Goal: Task Accomplishment & Management: Complete application form

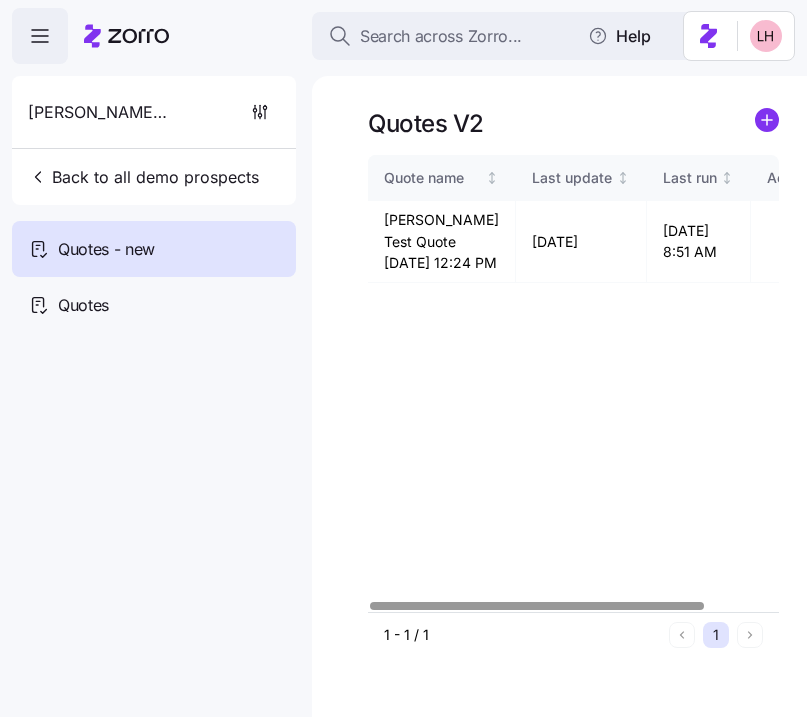
click at [445, 35] on span "Search across Zorro..." at bounding box center [441, 36] width 162 height 25
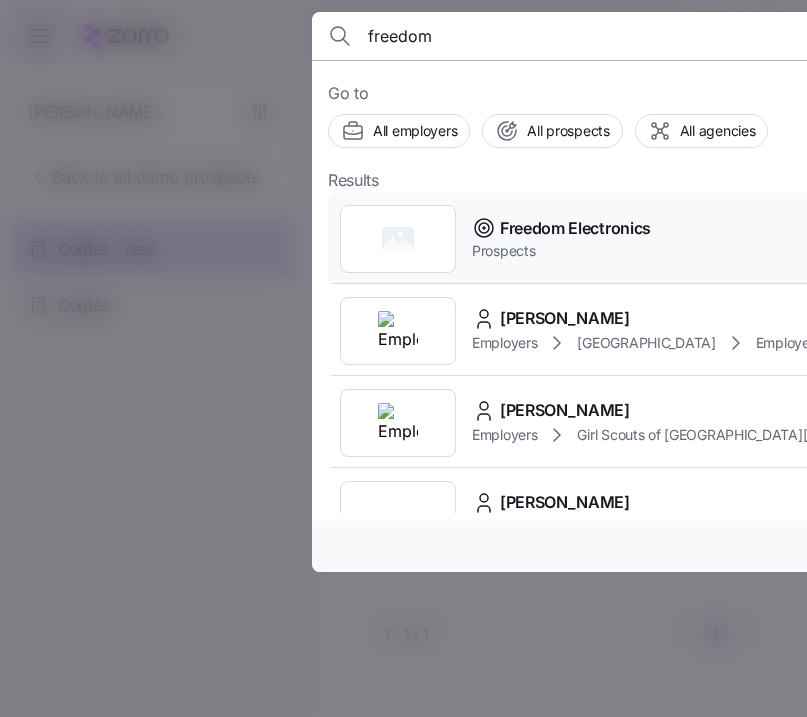
type input "freedom"
click at [671, 243] on div "Freedom Electronics Prospects" at bounding box center [722, 239] width 788 height 92
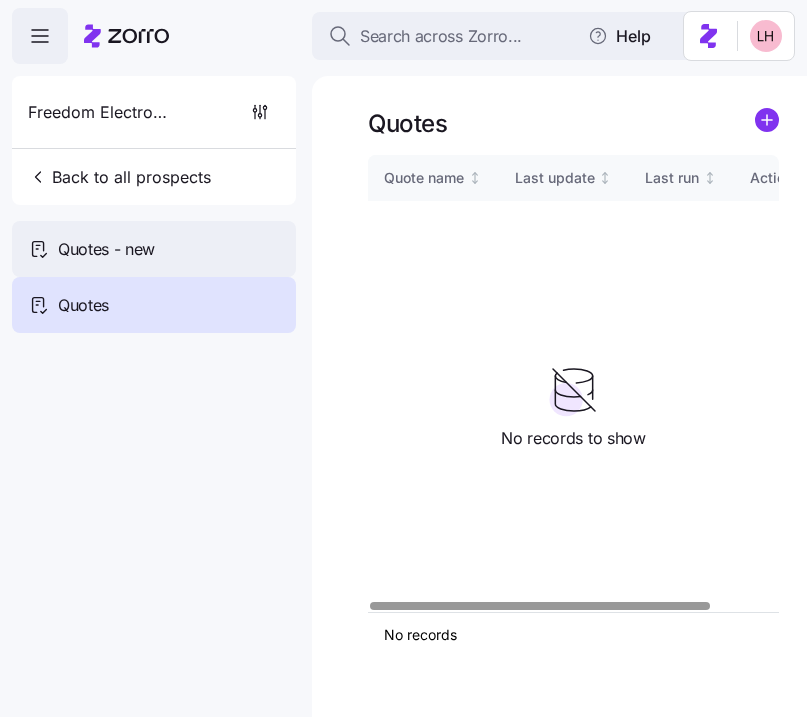
click at [165, 253] on div "Quotes - new" at bounding box center [154, 249] width 284 height 56
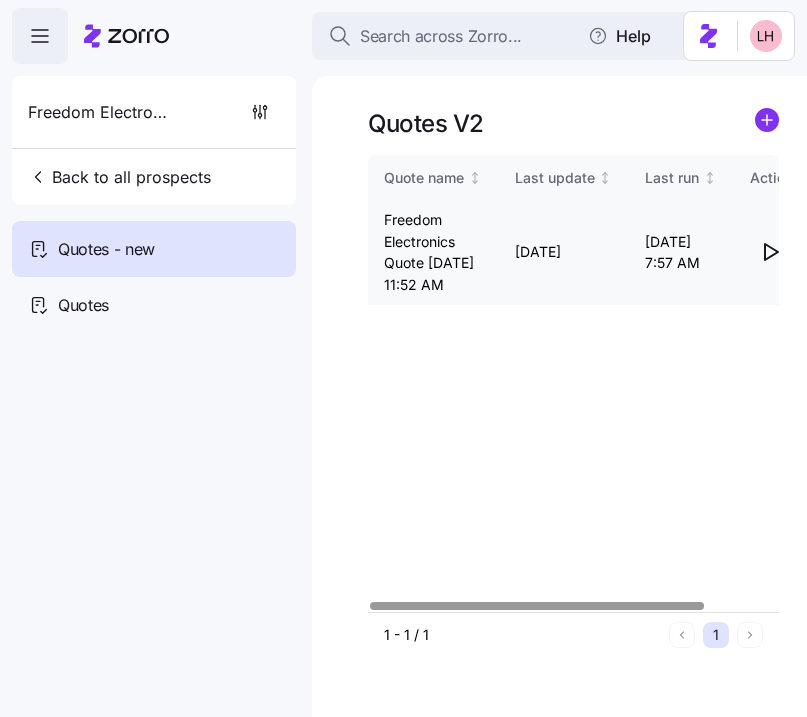
click at [776, 263] on icon "button" at bounding box center [770, 252] width 24 height 24
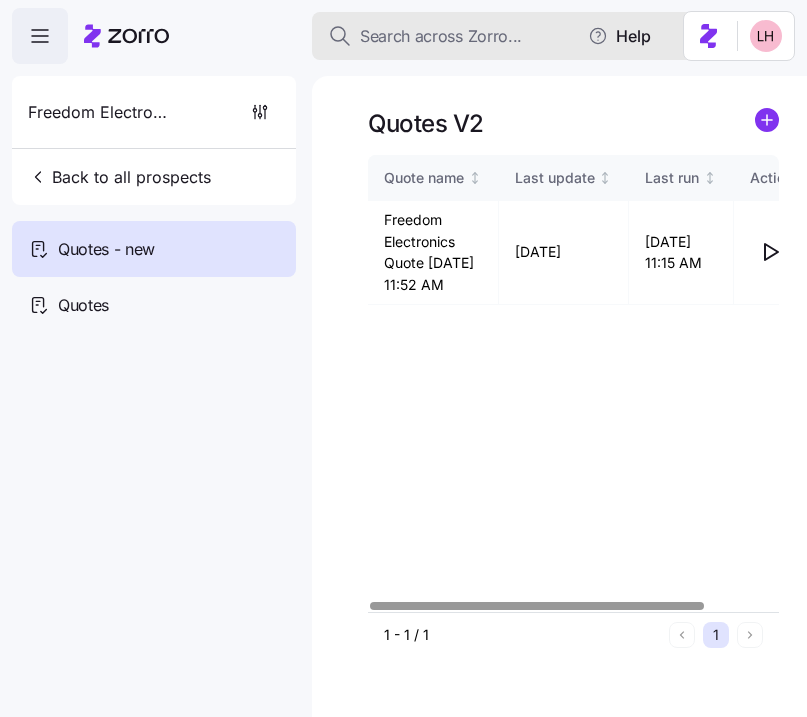
click at [433, 48] on button "Search across Zorro..." at bounding box center [512, 36] width 400 height 48
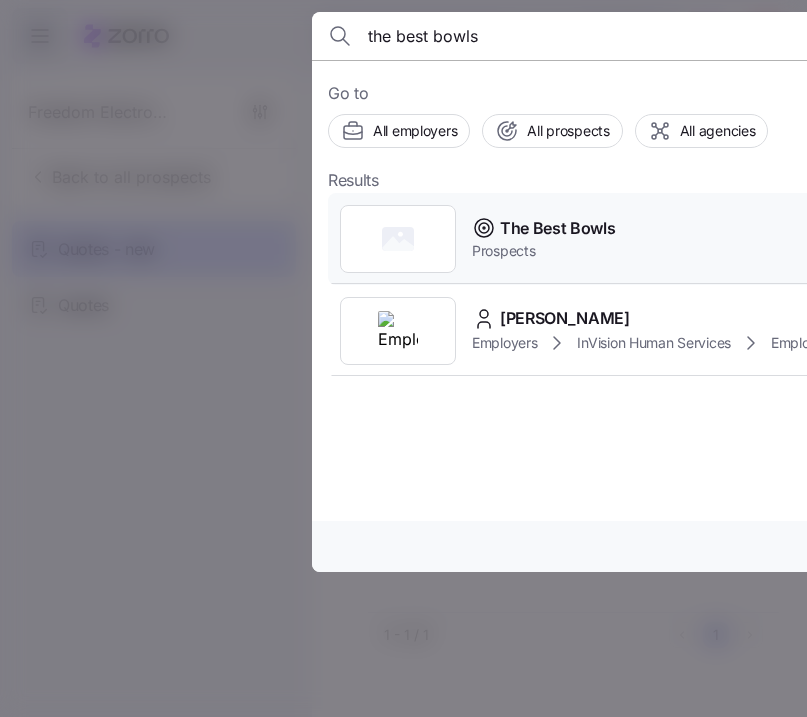
type input "the best bowls"
click at [575, 223] on span "The Best Bowls" at bounding box center [558, 228] width 116 height 25
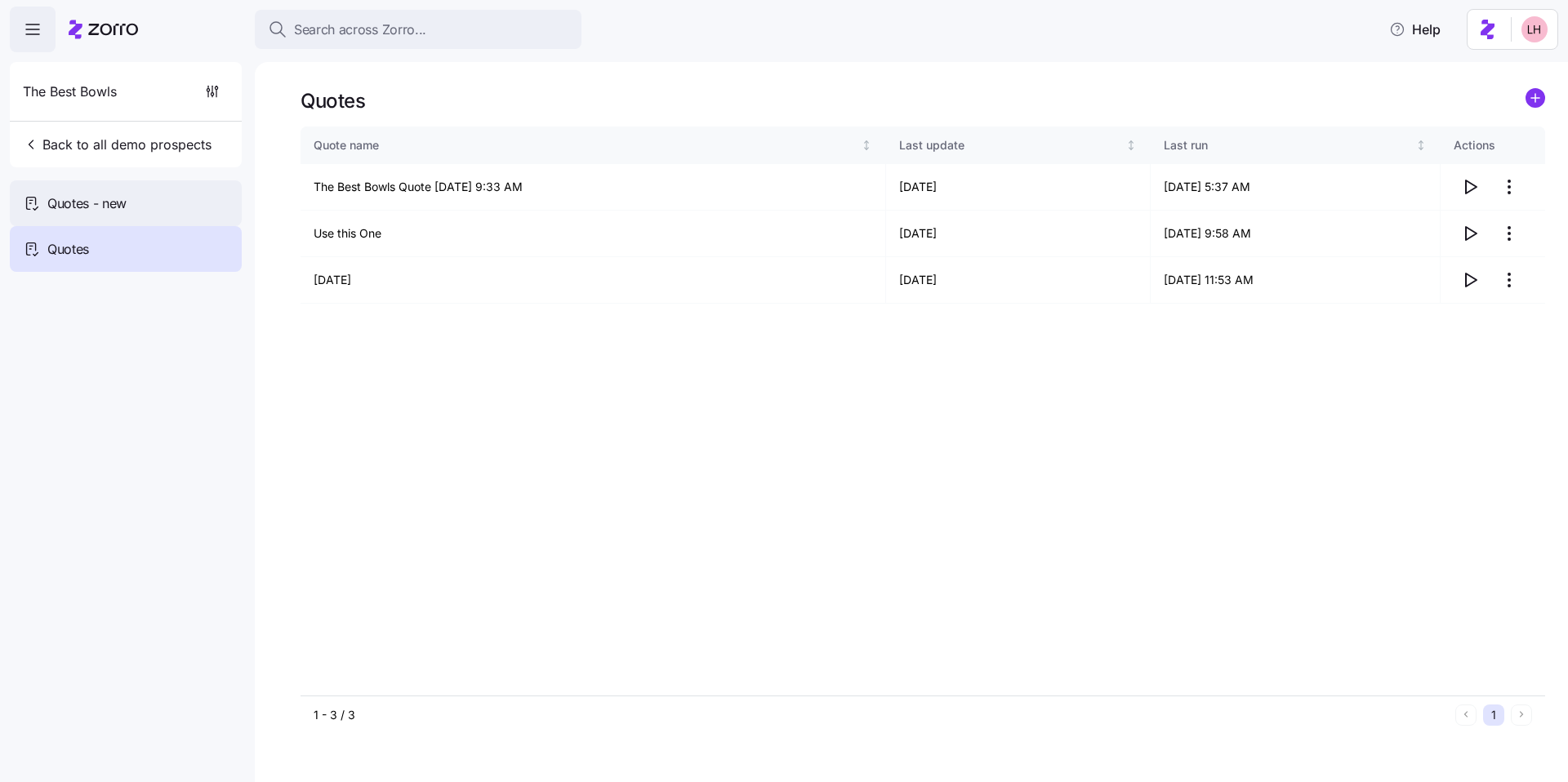
click at [192, 215] on div "Quotes - new" at bounding box center [126, 203] width 232 height 46
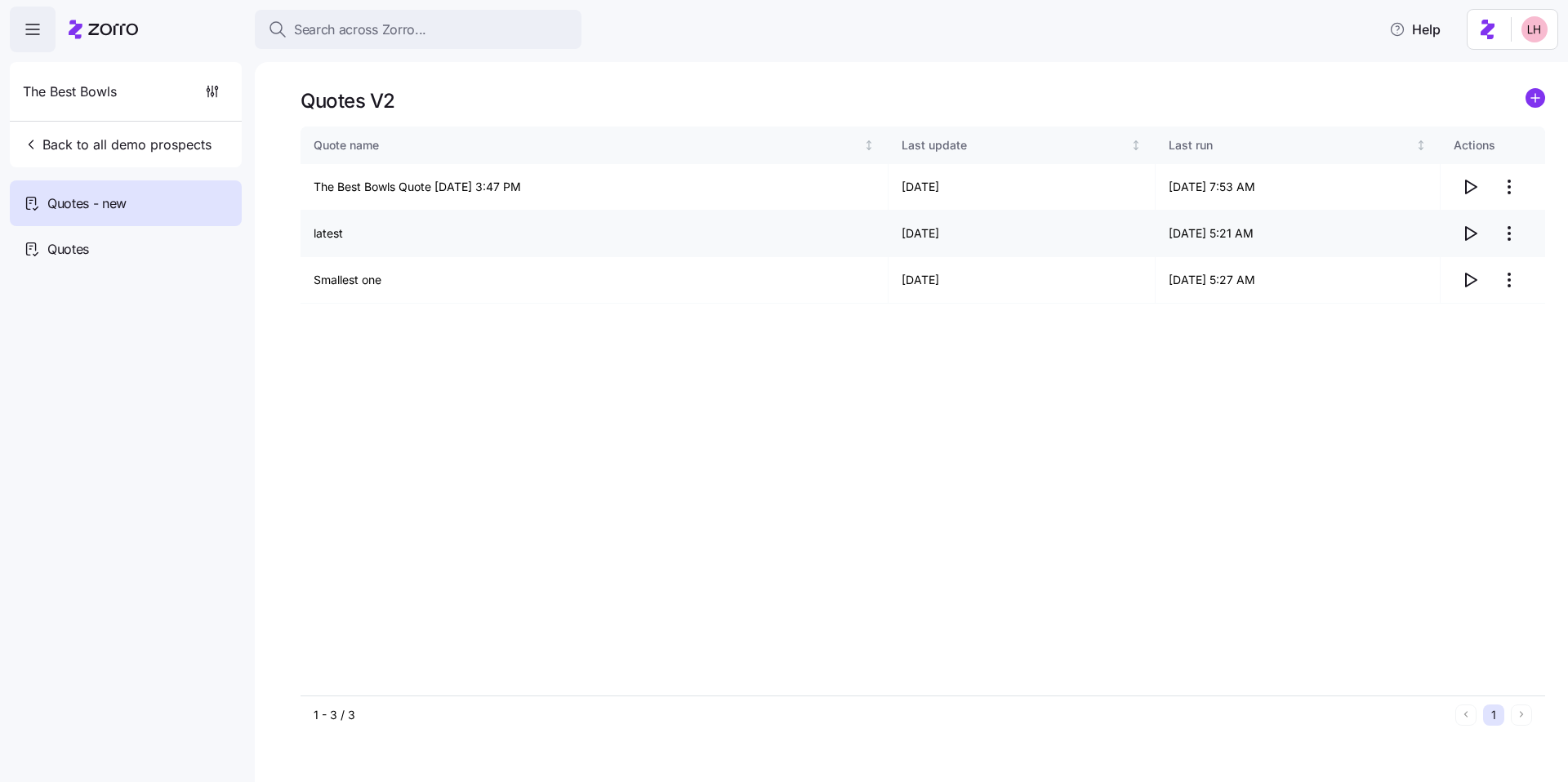
click at [659, 235] on icon "button" at bounding box center [1470, 234] width 20 height 20
click at [459, 30] on div "Search across Zorro..." at bounding box center [418, 29] width 301 height 20
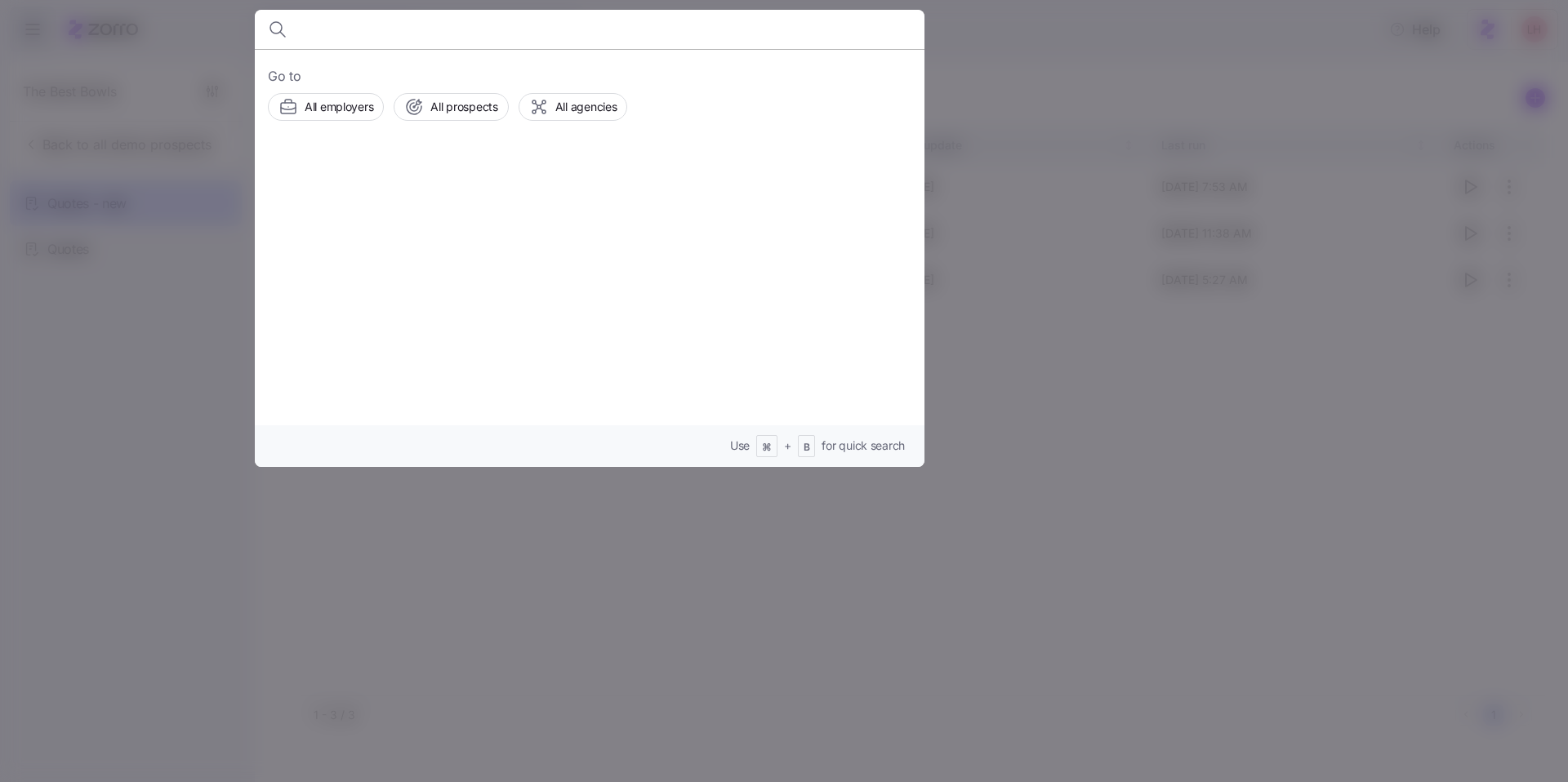
click at [192, 347] on div at bounding box center [784, 391] width 1568 height 782
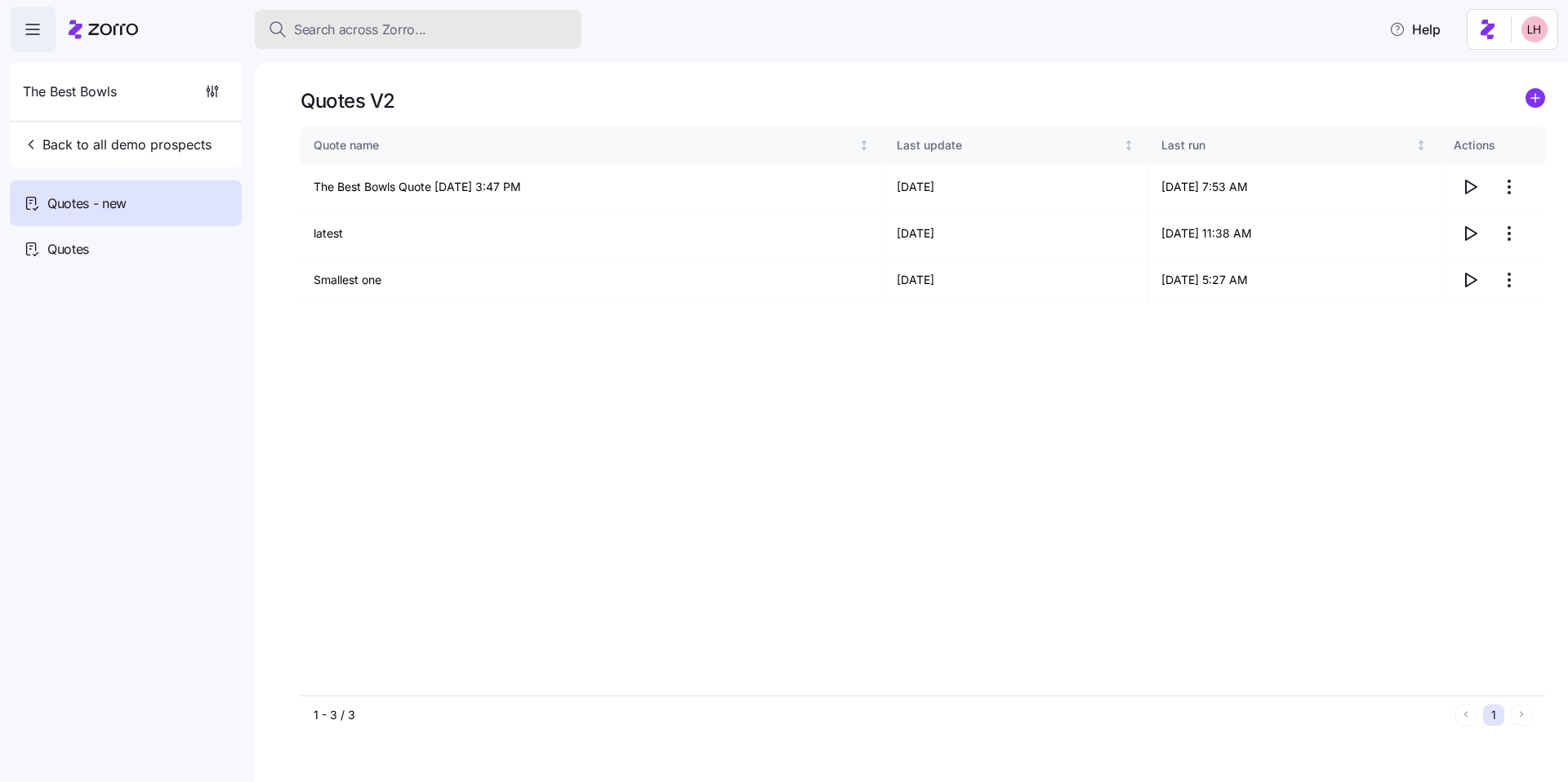
click at [393, 37] on span "Search across Zorro..." at bounding box center [360, 29] width 132 height 20
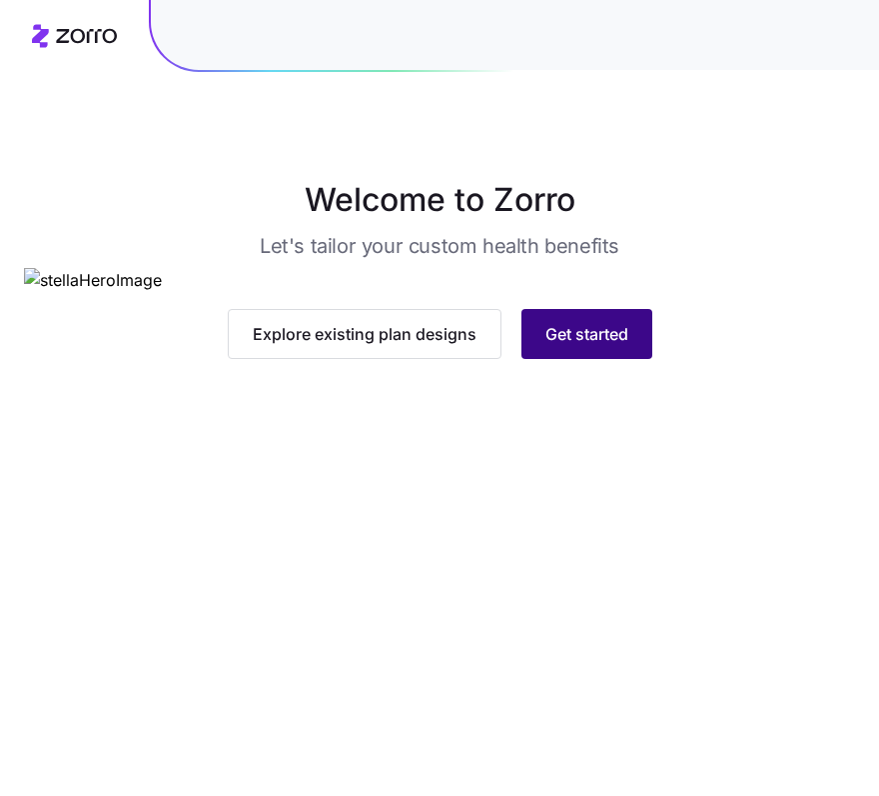
click at [566, 346] on span "Get started" at bounding box center [587, 334] width 83 height 24
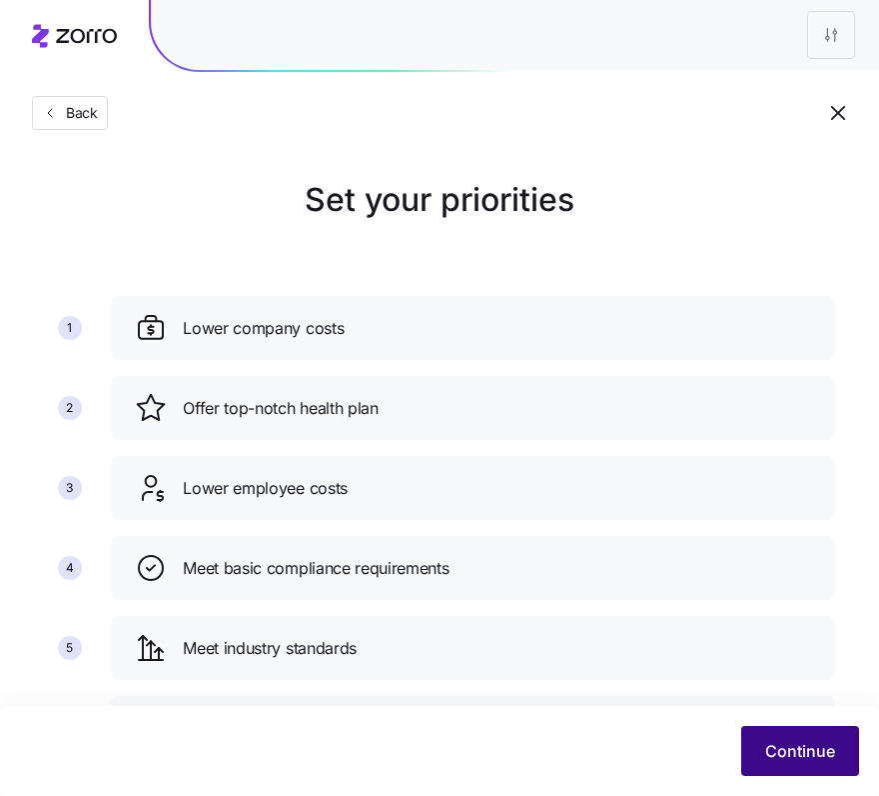
click at [778, 732] on button "Continue" at bounding box center [801, 751] width 118 height 50
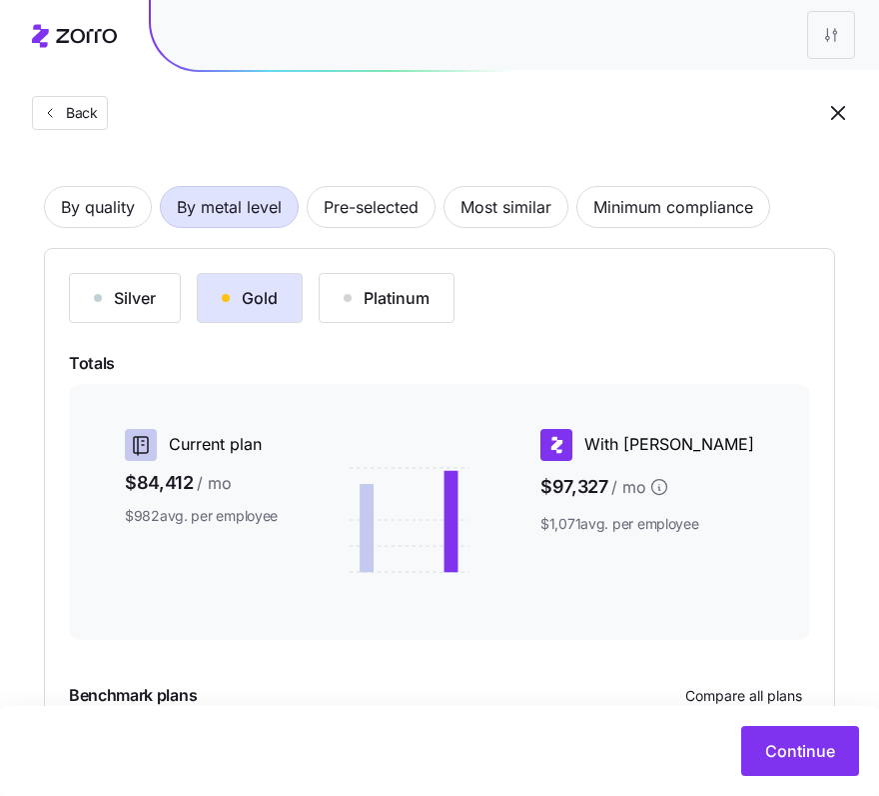
scroll to position [306, 0]
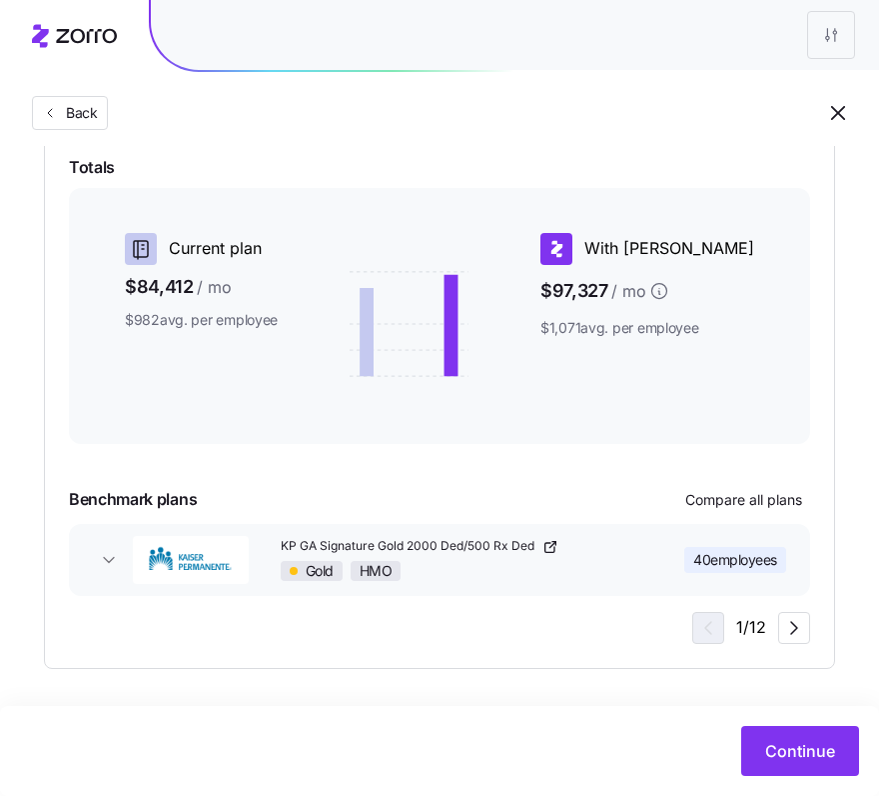
click at [722, 556] on span "40 employees" at bounding box center [736, 560] width 84 height 20
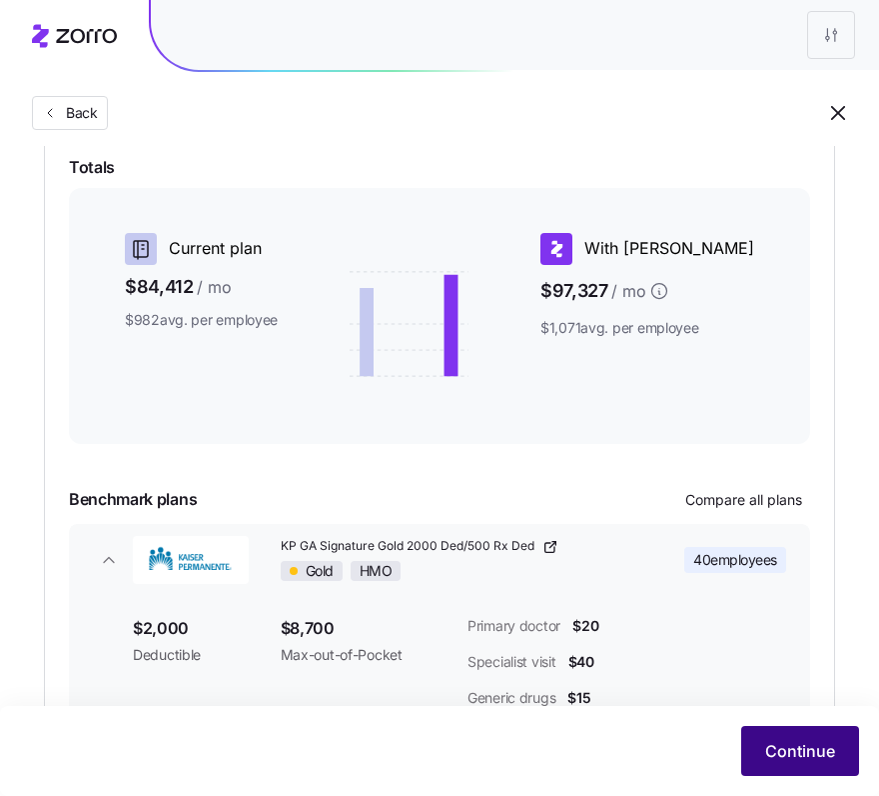
click at [786, 739] on span "Continue" at bounding box center [801, 751] width 70 height 24
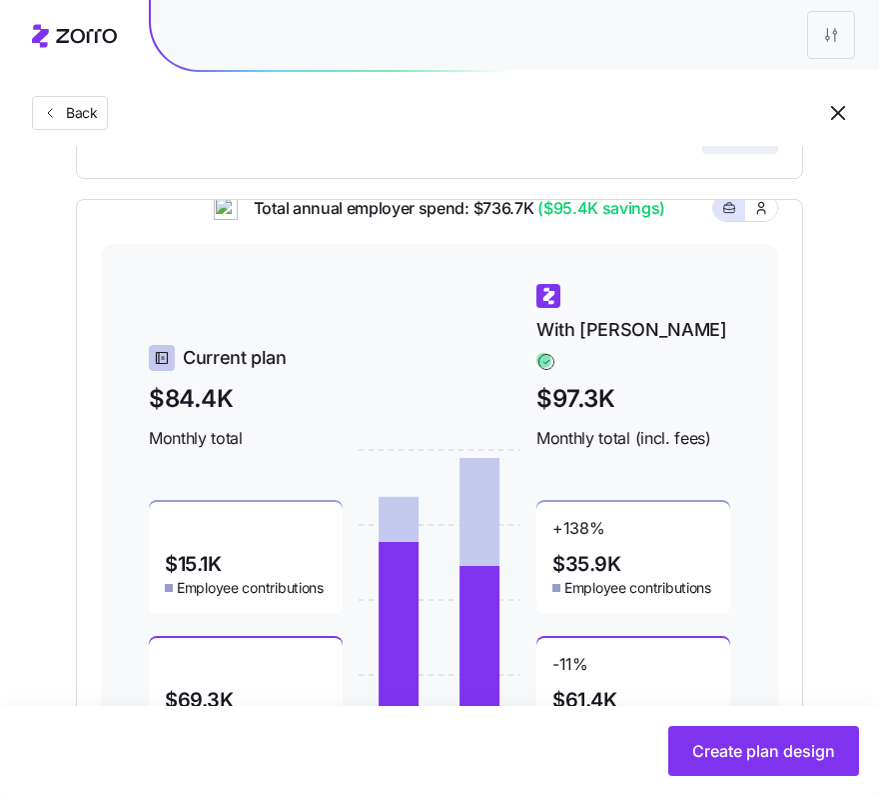
scroll to position [584, 0]
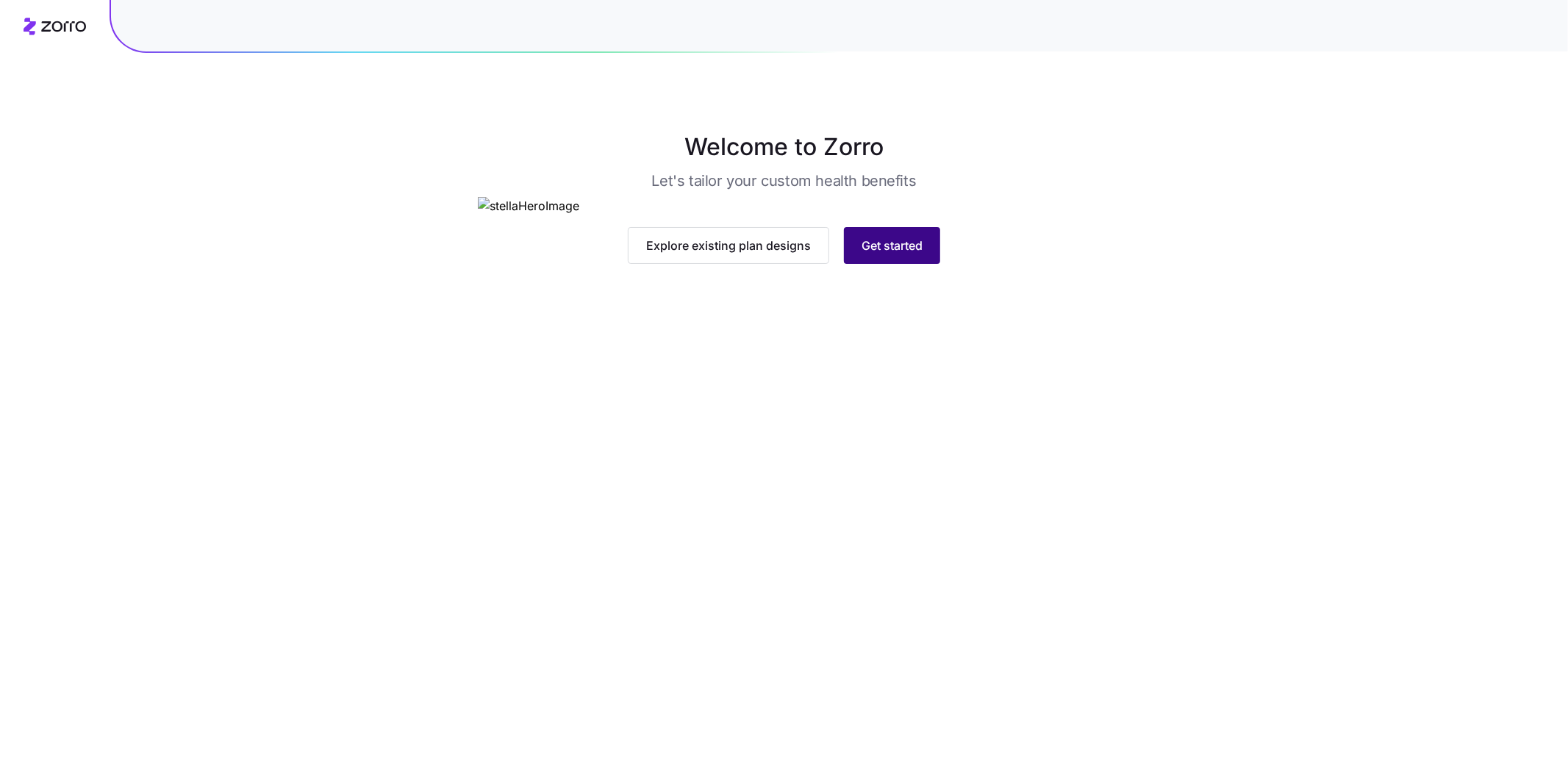
click at [887, 255] on span "Get started" at bounding box center [891, 246] width 61 height 18
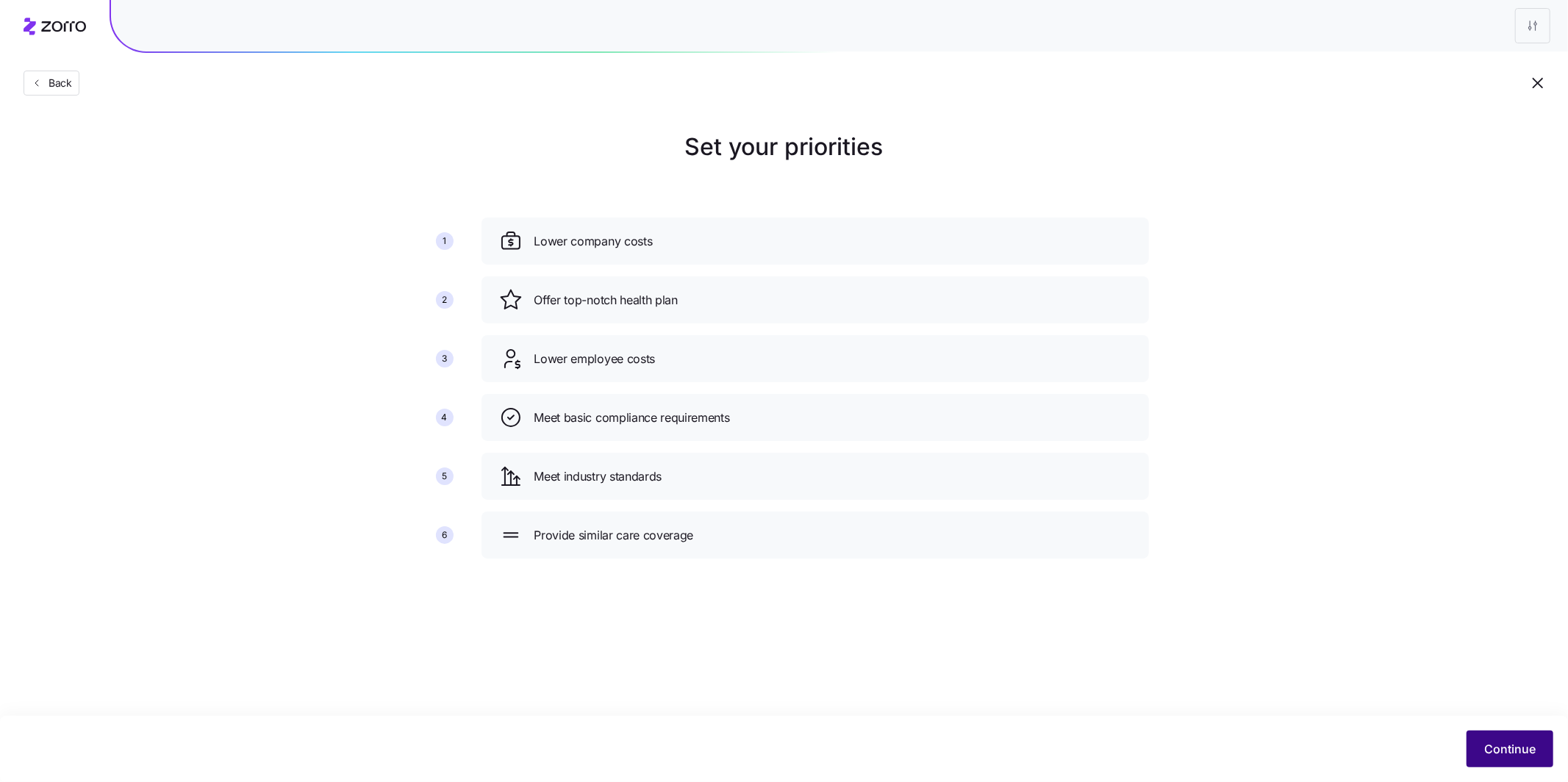
click at [1495, 737] on button "Continue" at bounding box center [1510, 749] width 87 height 37
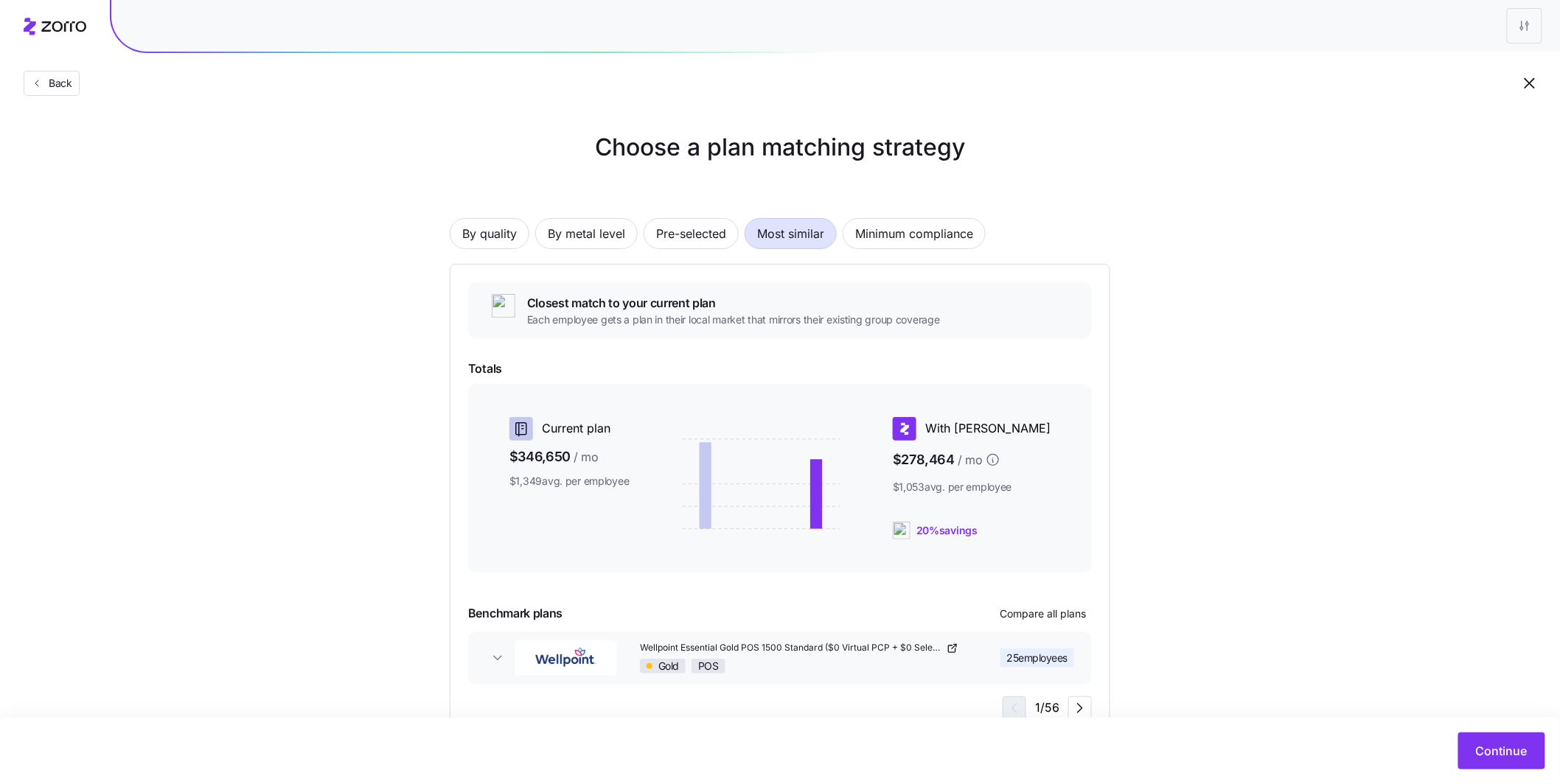
scroll to position [48, 0]
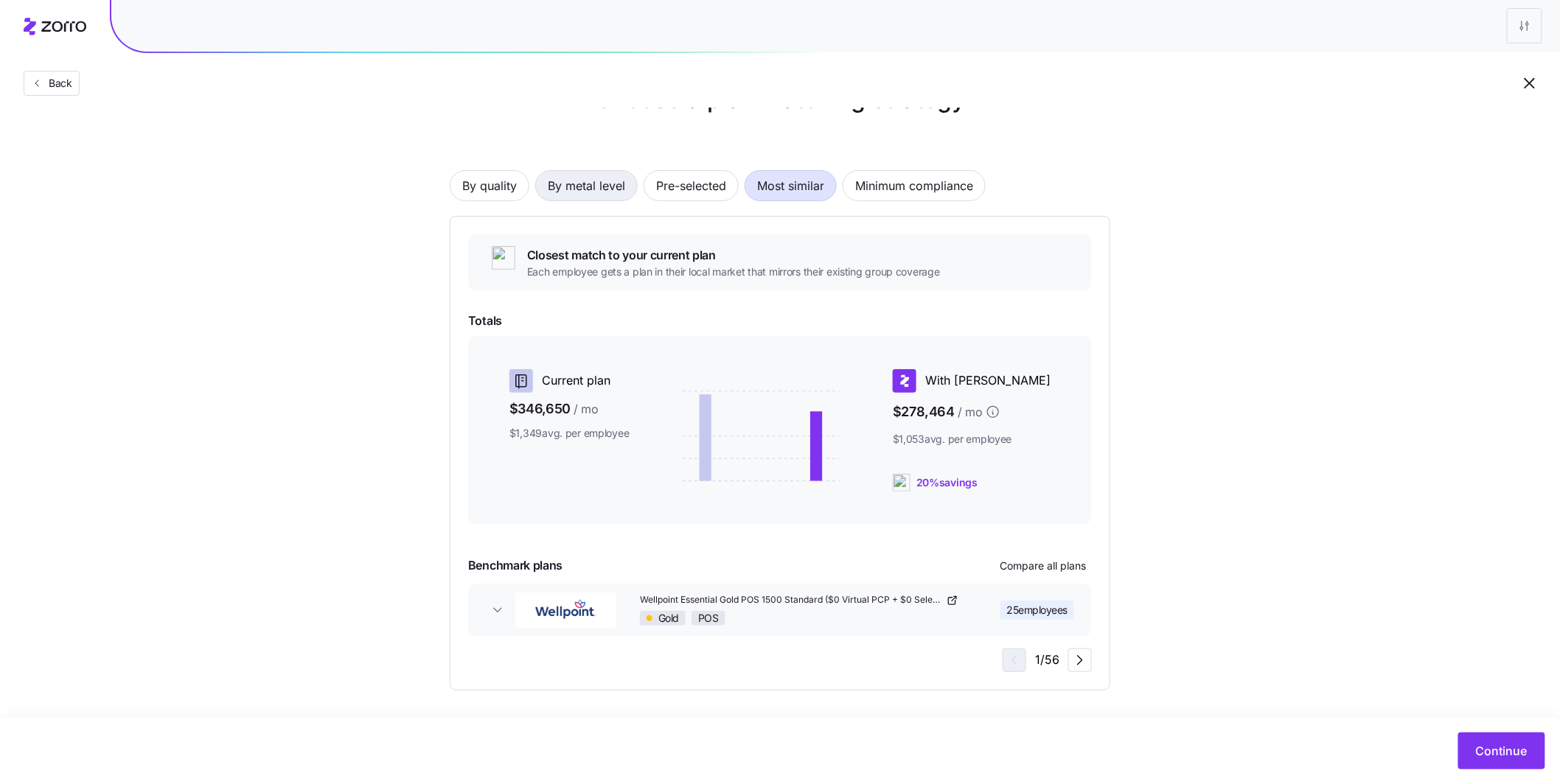
click at [589, 190] on span "By metal level" at bounding box center [586, 186] width 77 height 30
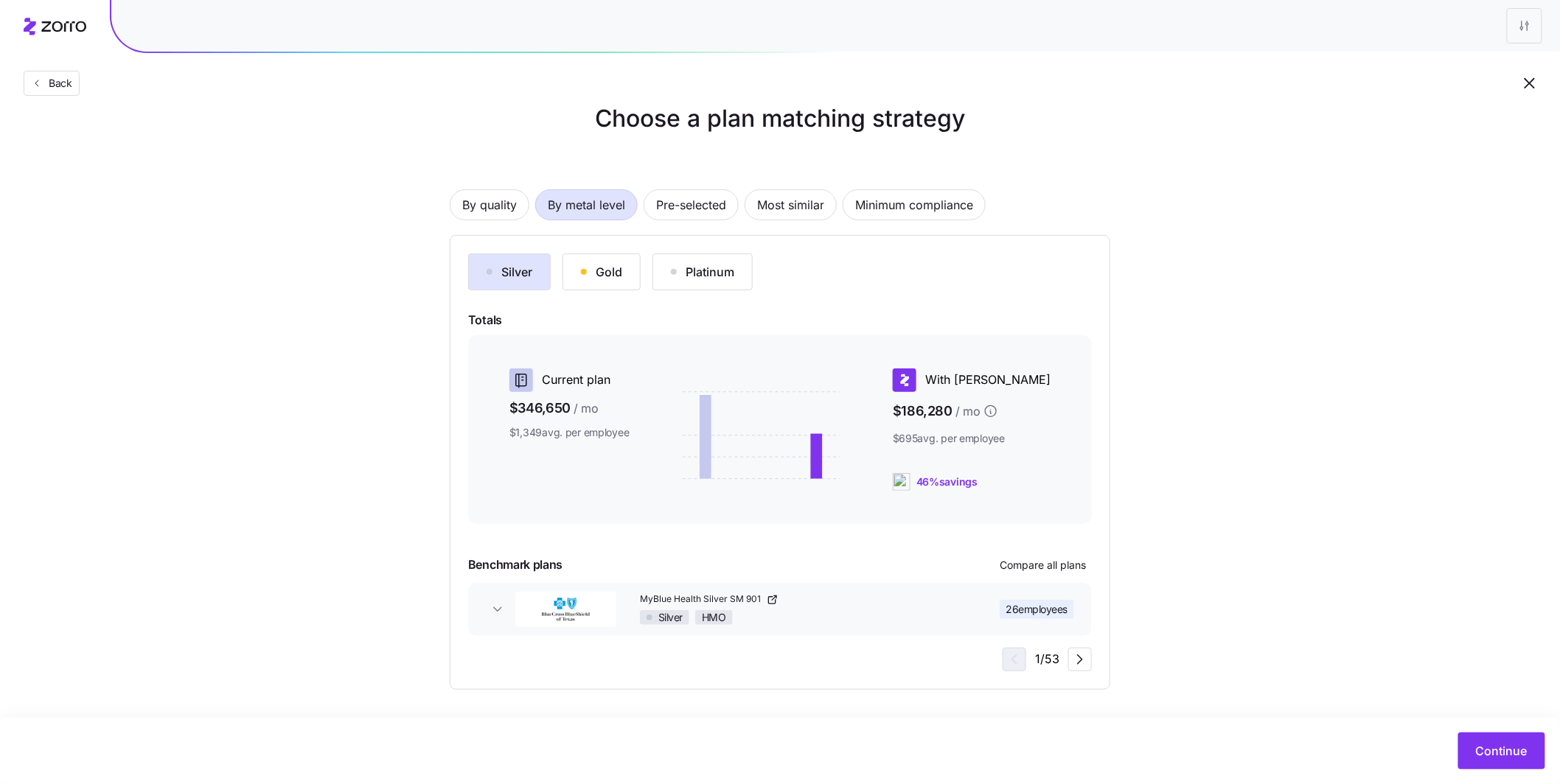
scroll to position [28, 0]
click at [1512, 740] on button "Continue" at bounding box center [1502, 751] width 87 height 37
click at [1515, 759] on span "Continue" at bounding box center [1502, 751] width 52 height 18
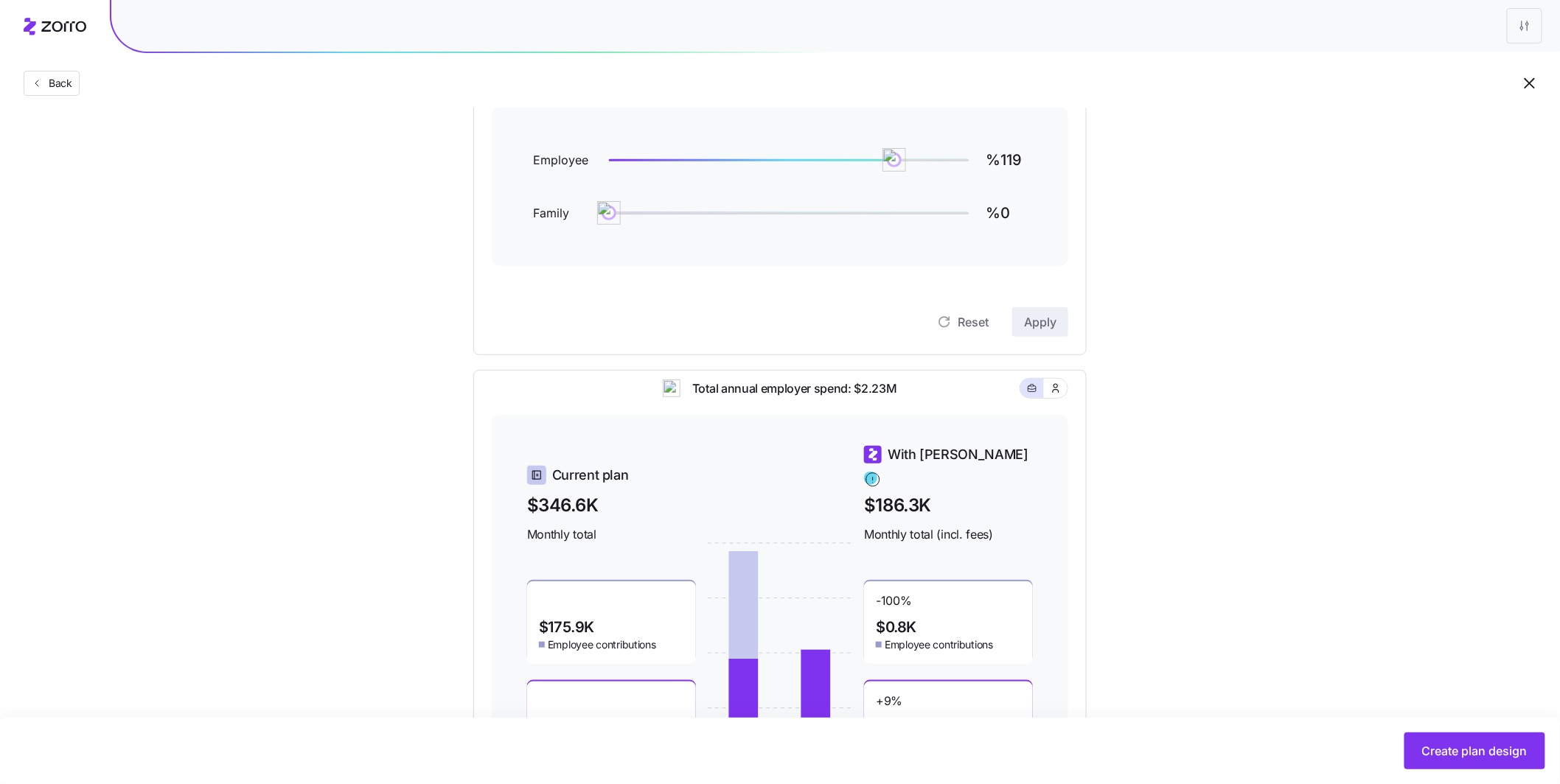
scroll to position [55, 0]
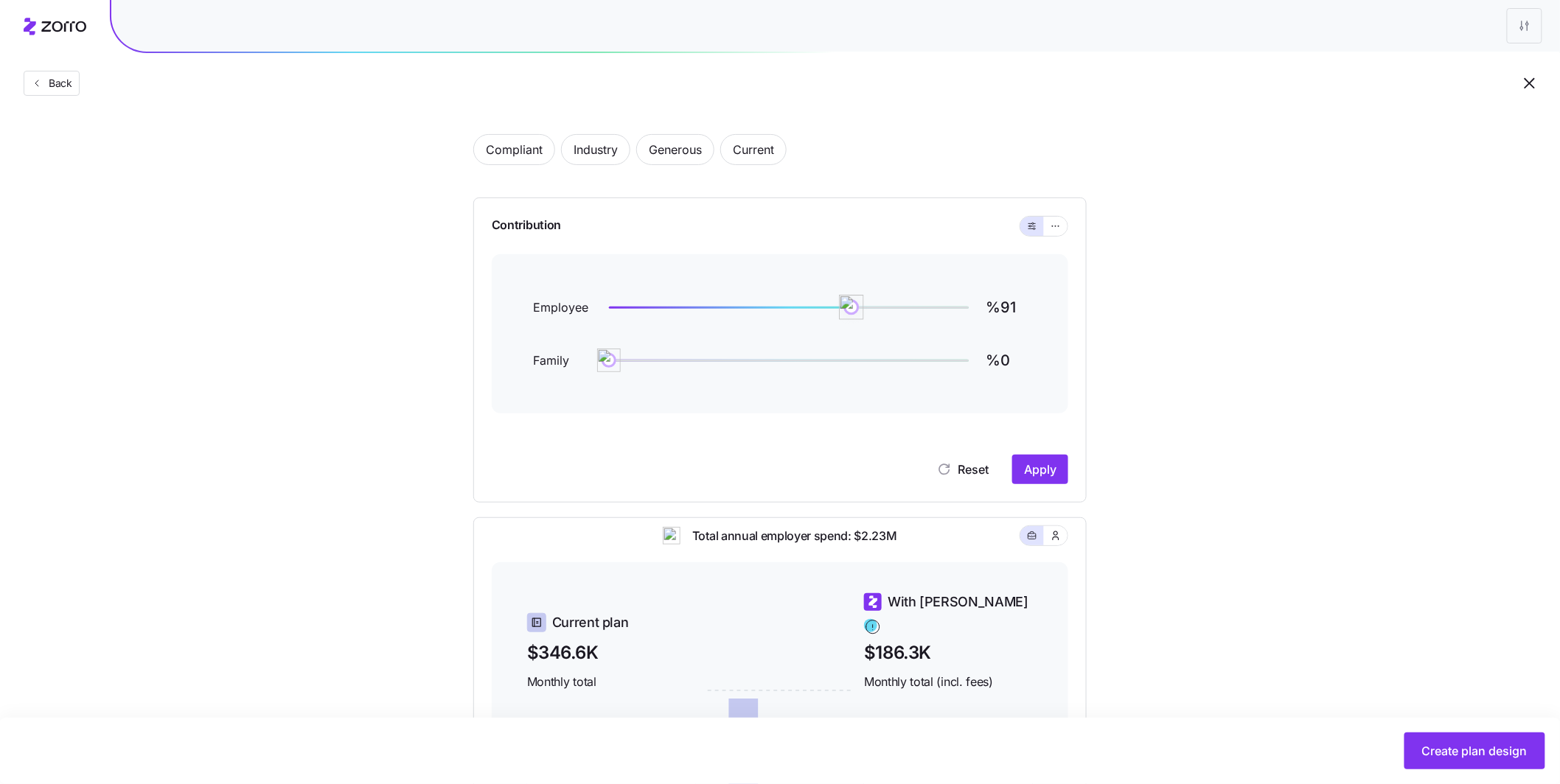
drag, startPoint x: 867, startPoint y: 305, endPoint x: 827, endPoint y: 303, distance: 40.0
click at [839, 303] on img at bounding box center [851, 308] width 25 height 25
click at [1041, 466] on span "Apply" at bounding box center [1040, 470] width 32 height 18
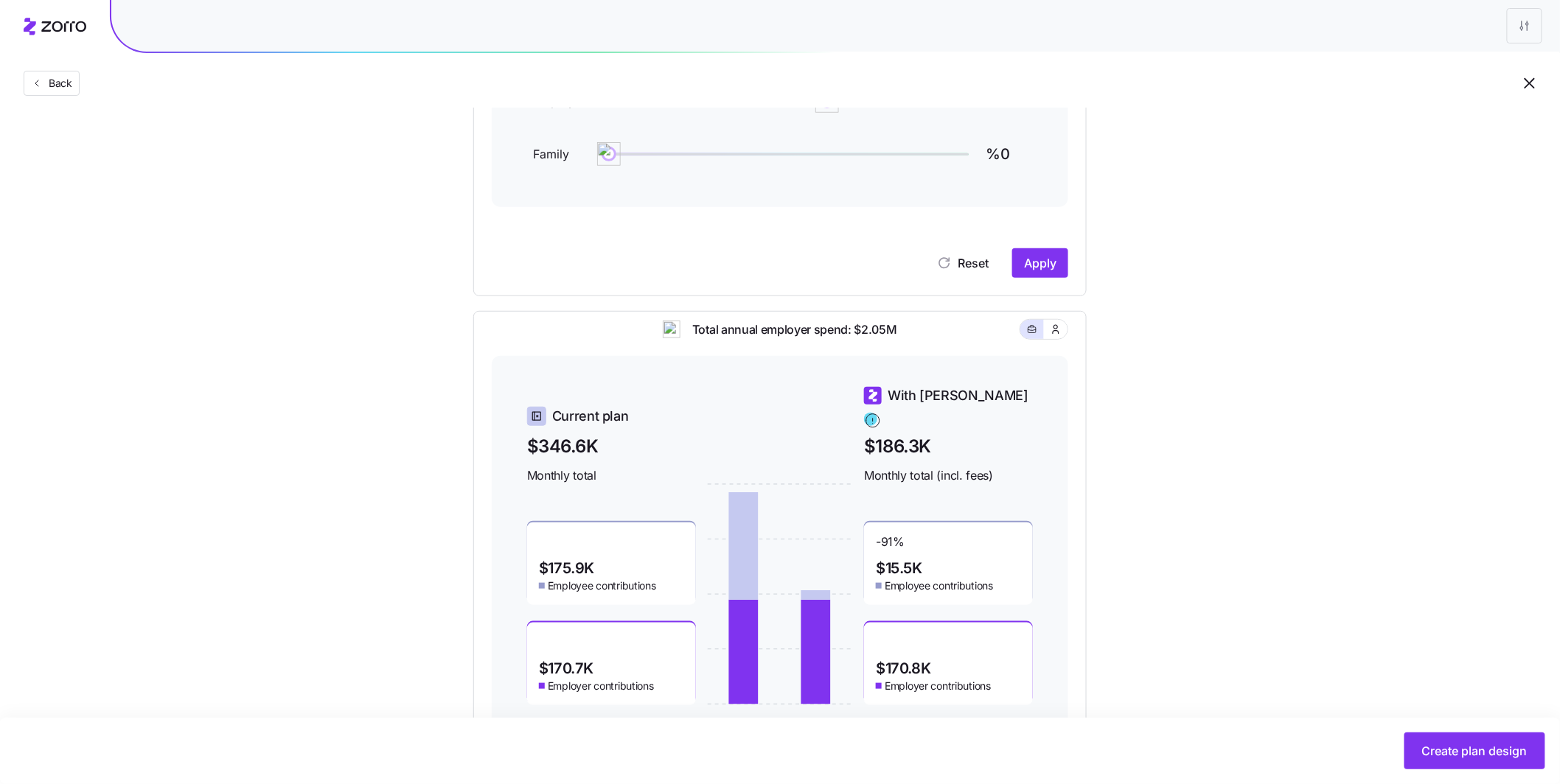
scroll to position [159, 0]
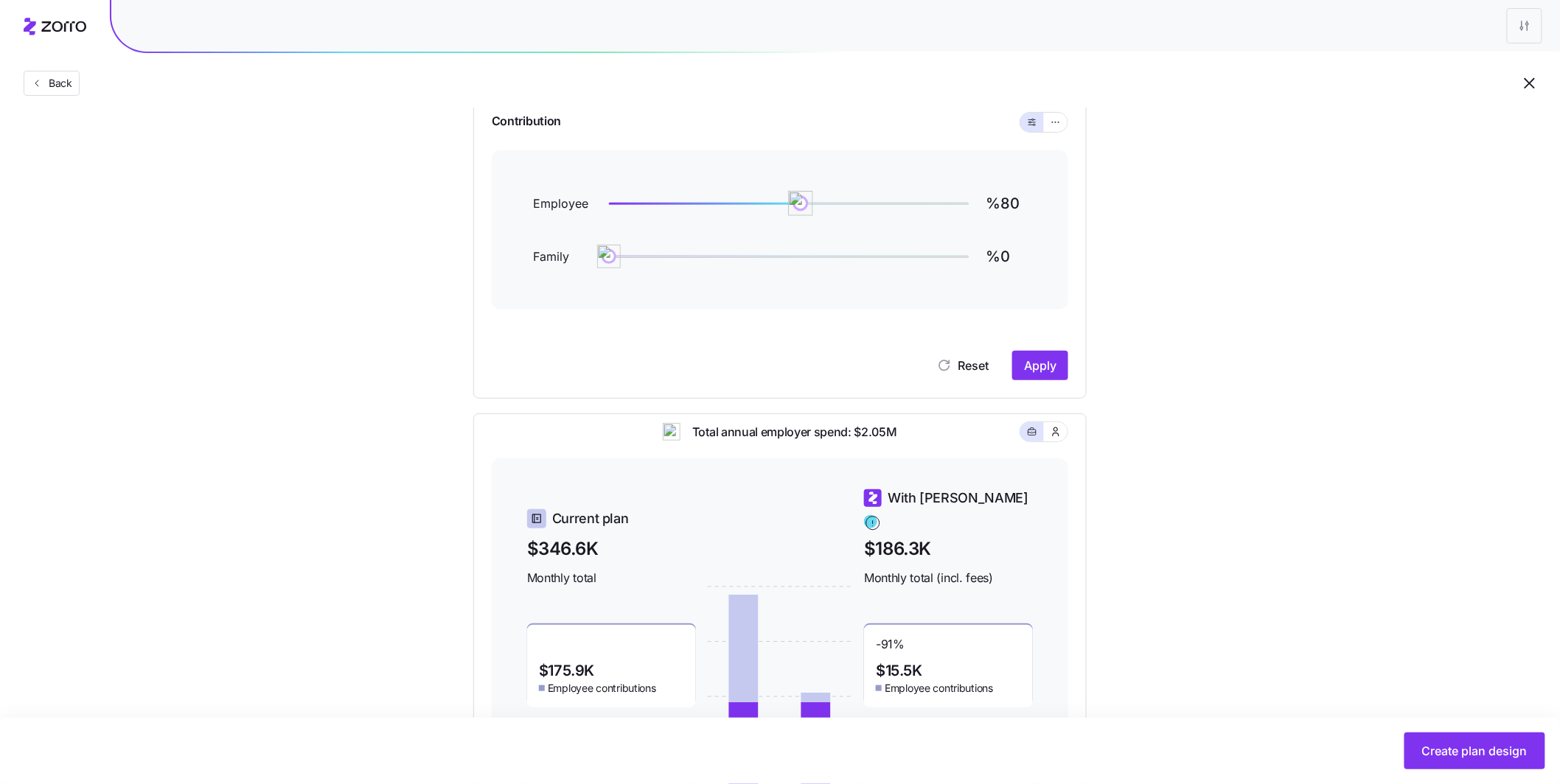
drag, startPoint x: 823, startPoint y: 209, endPoint x: 801, endPoint y: 208, distance: 22.0
click at [801, 208] on img at bounding box center [800, 204] width 25 height 25
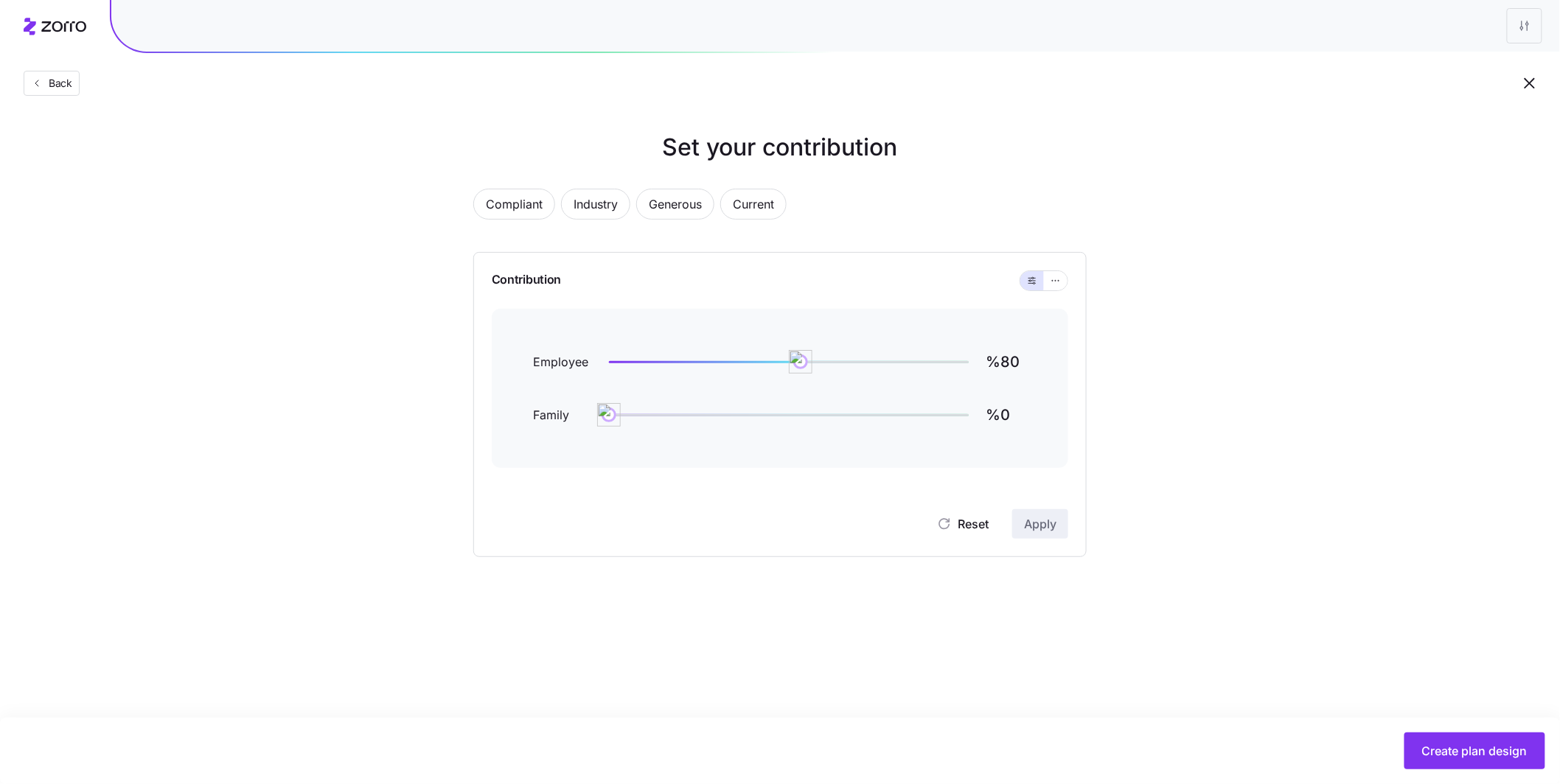
scroll to position [0, 0]
type input "%91"
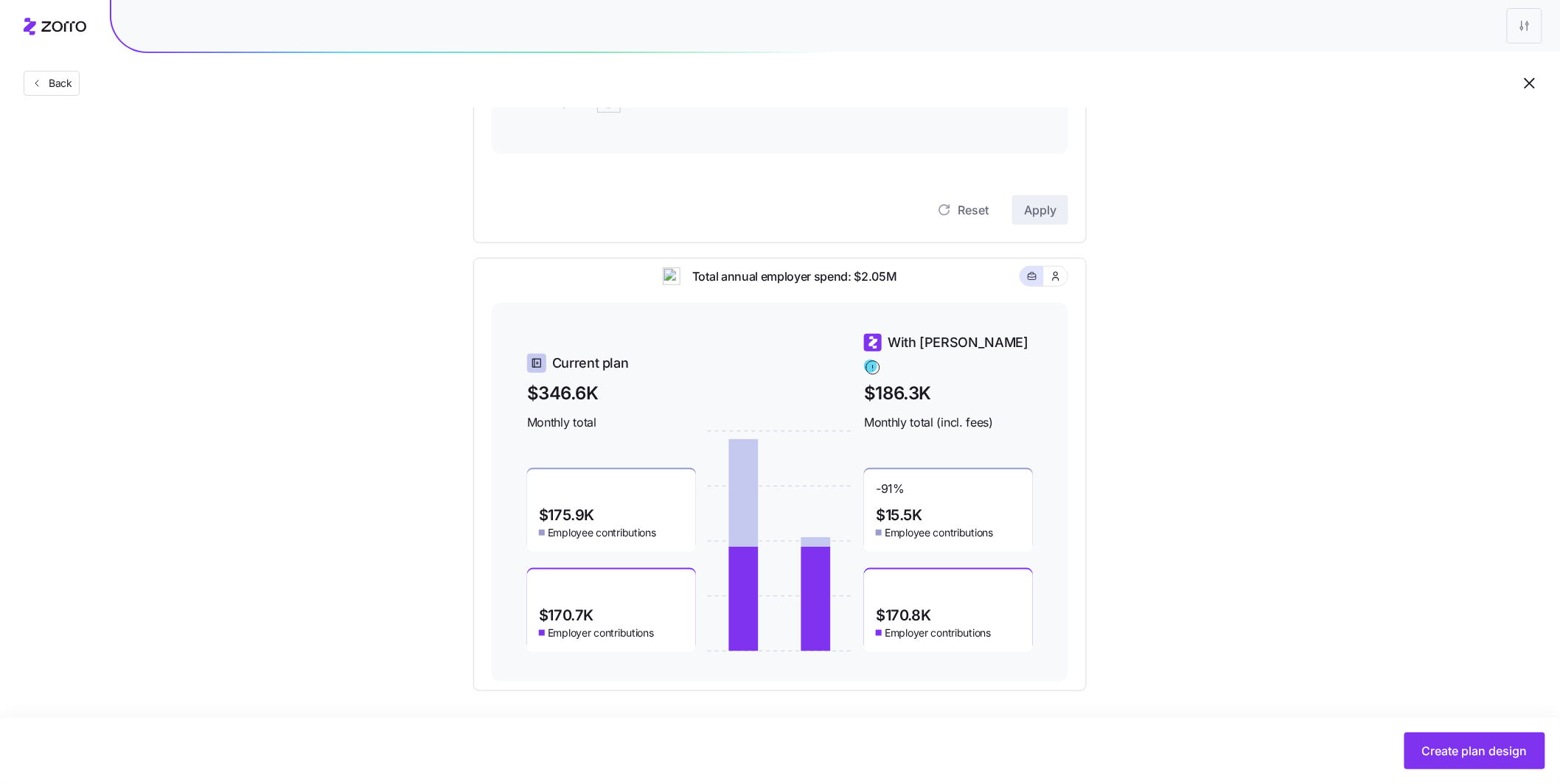
scroll to position [315, 0]
click at [1475, 741] on button "Create plan design" at bounding box center [1474, 751] width 141 height 37
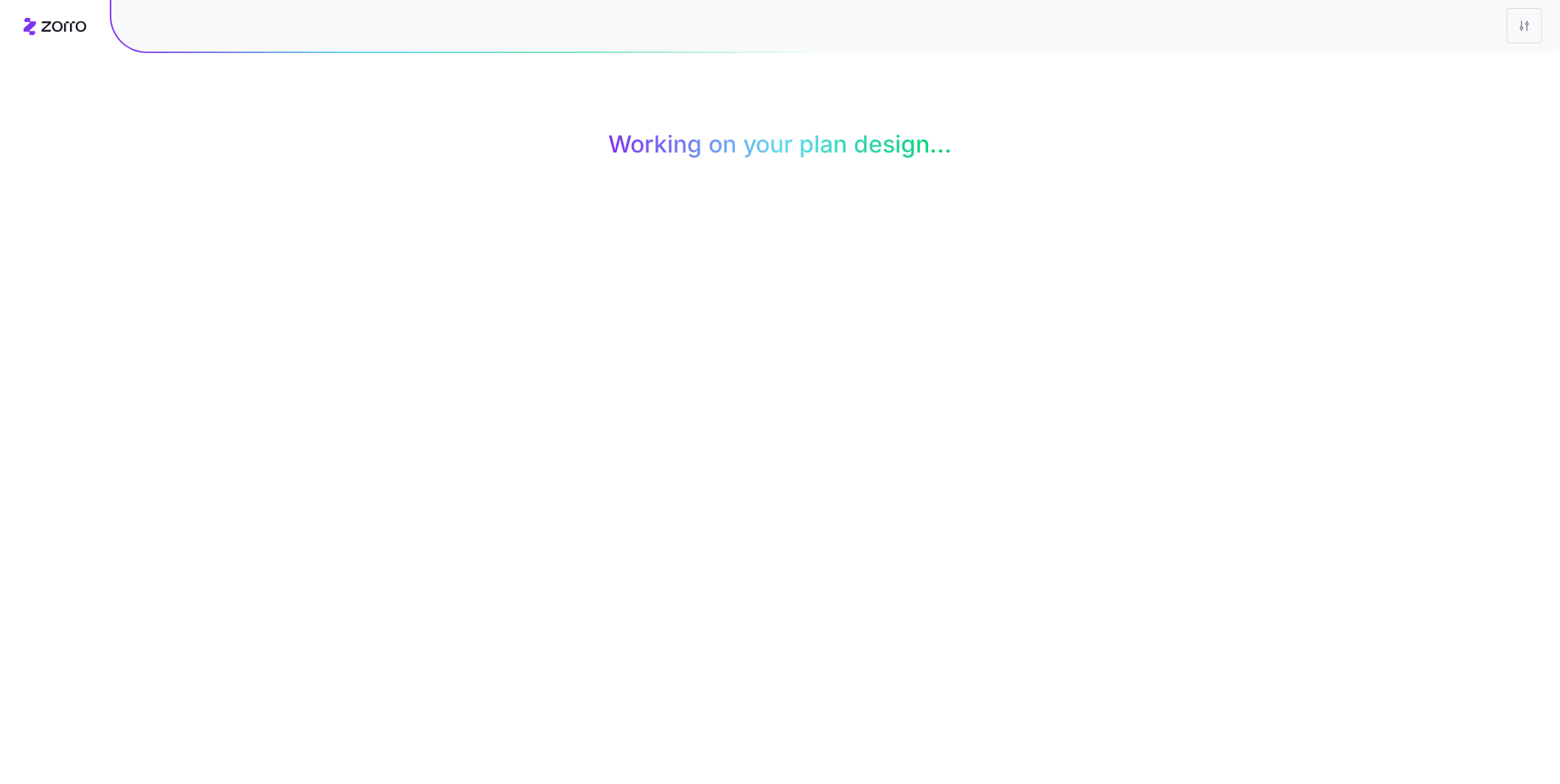
scroll to position [0, 0]
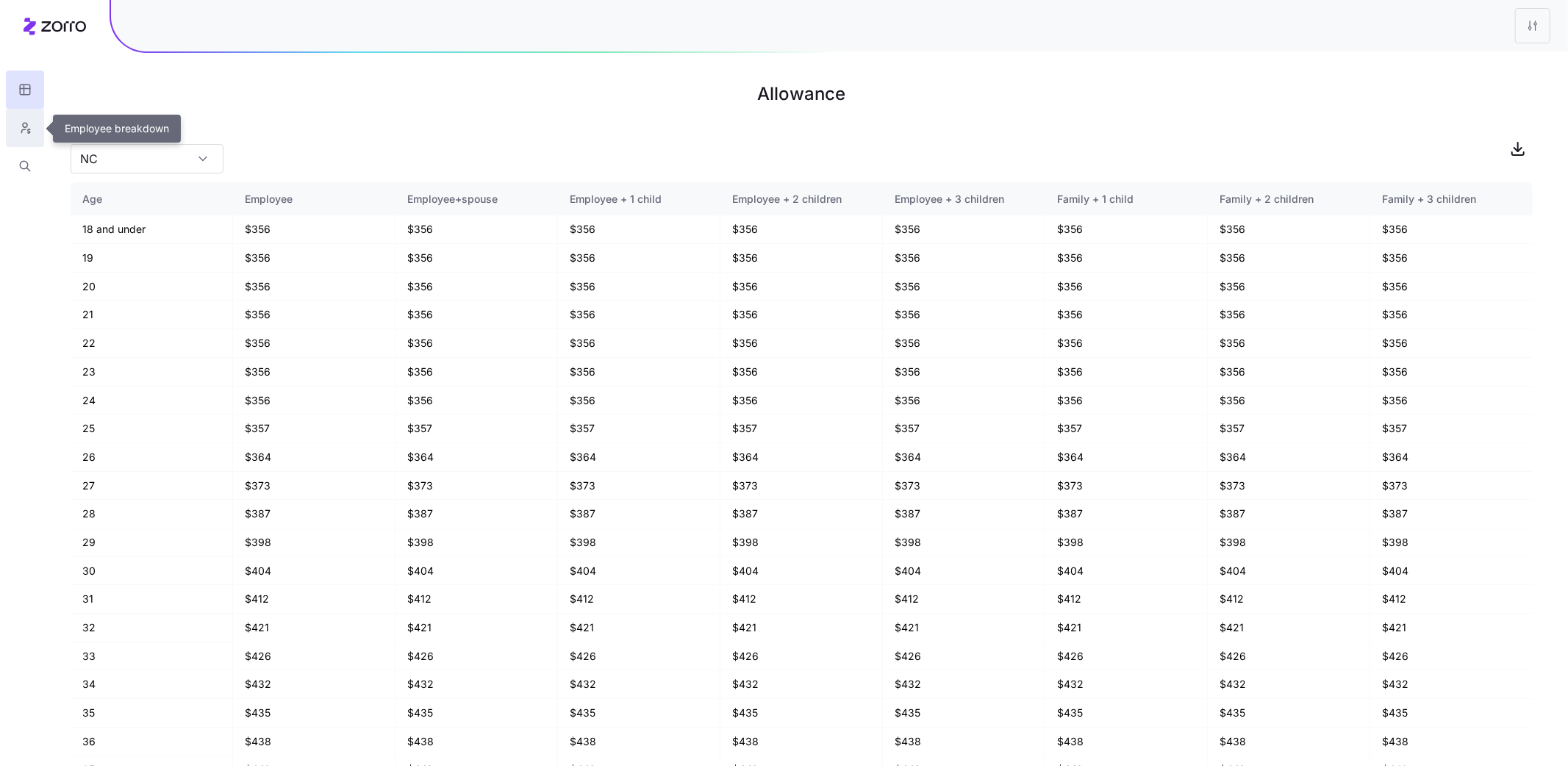
click at [32, 129] on button "button" at bounding box center [25, 128] width 38 height 38
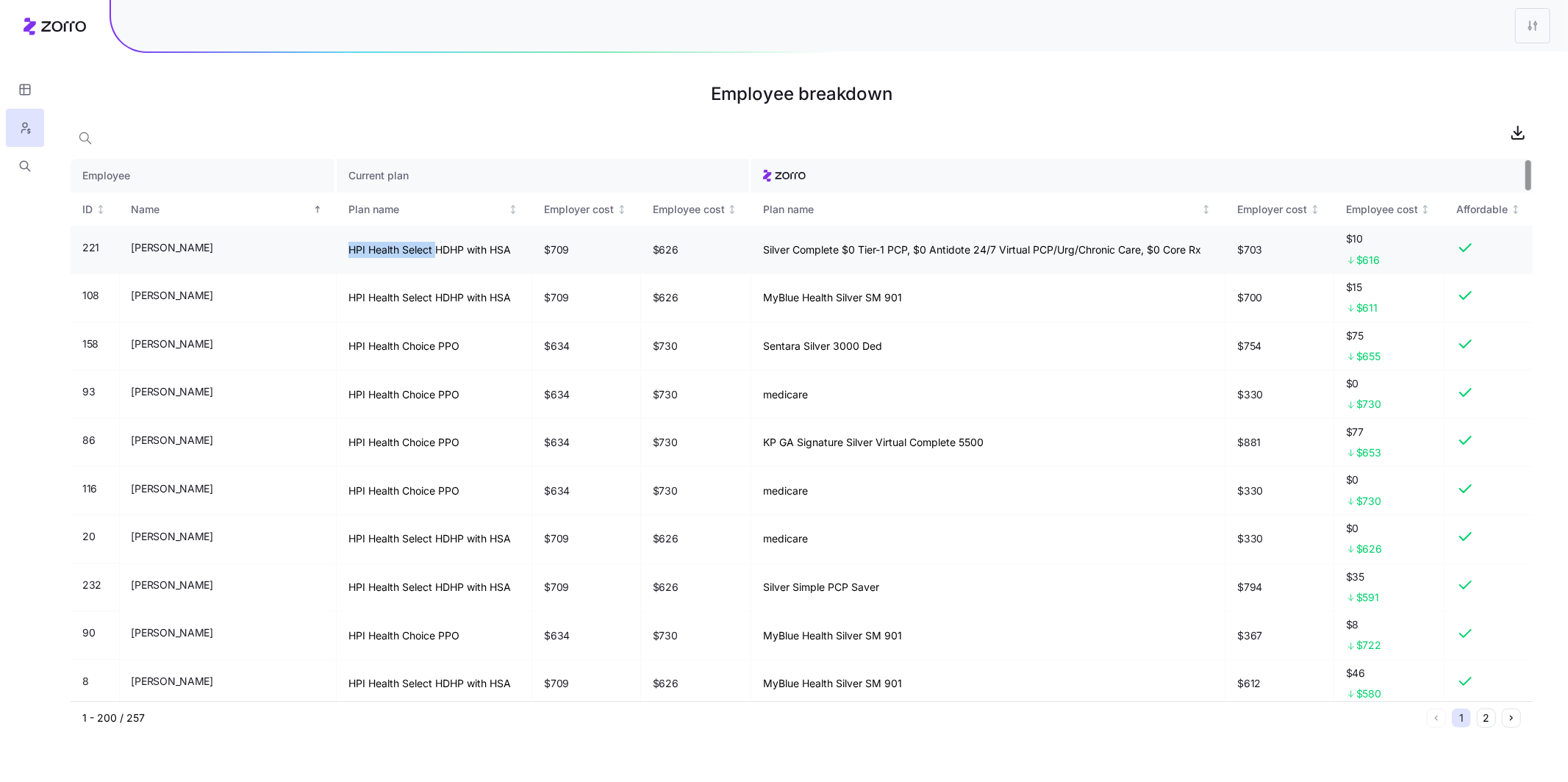
drag, startPoint x: 276, startPoint y: 249, endPoint x: 364, endPoint y: 251, distance: 88.0
click at [364, 251] on td "HPI Health Select HDHP with HSA" at bounding box center [435, 250] width 196 height 49
click at [1535, 32] on html "Employee breakdown Employee Current plan ID Name Plan name Employer cost Employ…" at bounding box center [784, 391] width 1568 height 782
click at [1497, 63] on div "Edit plan design" at bounding box center [1472, 65] width 146 height 24
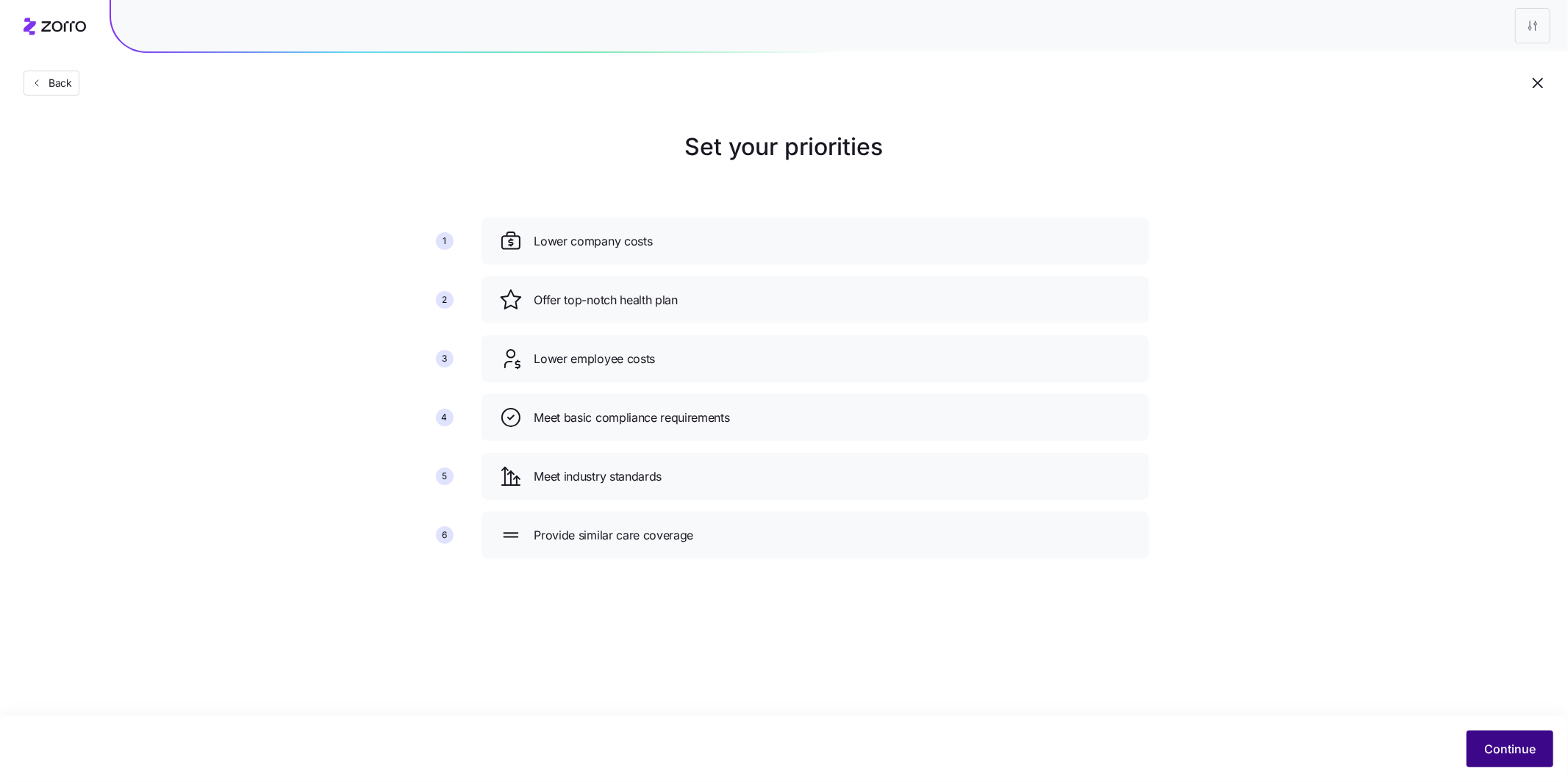
click at [1487, 744] on span "Continue" at bounding box center [1510, 749] width 51 height 18
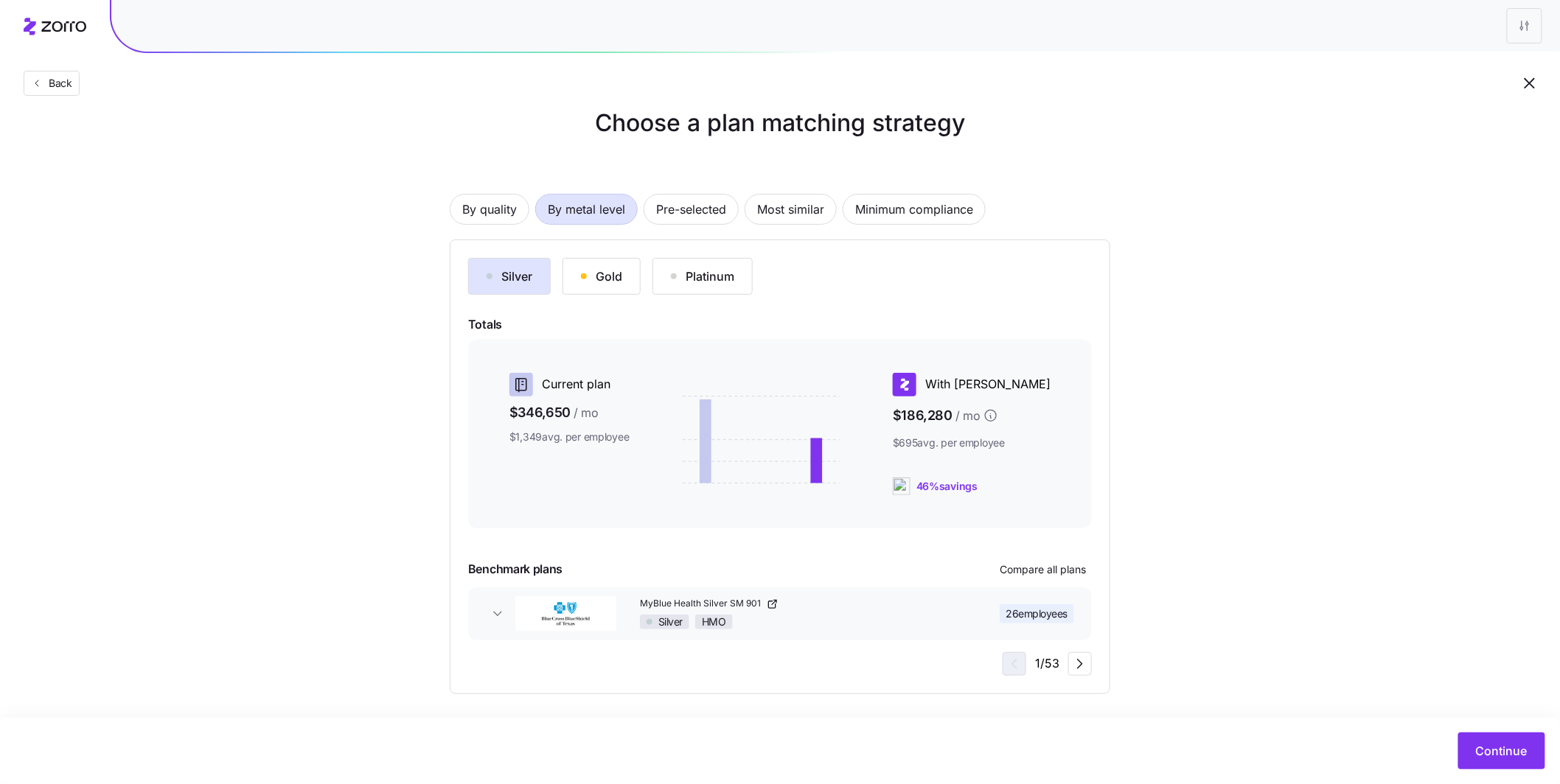
scroll to position [28, 0]
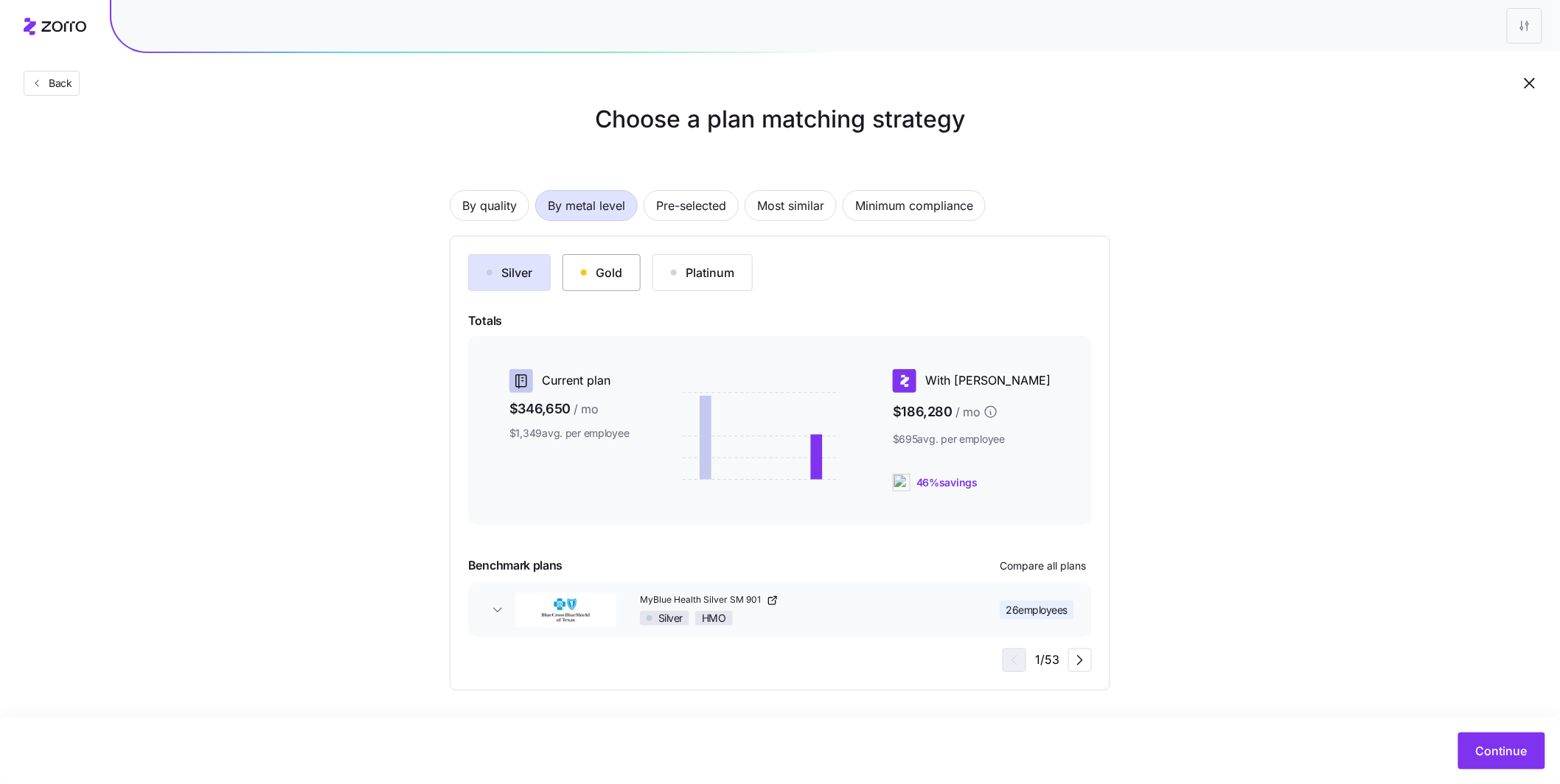
click at [622, 271] on div "Gold" at bounding box center [602, 273] width 41 height 18
drag, startPoint x: 662, startPoint y: 483, endPoint x: 536, endPoint y: 402, distance: 149.8
click at [536, 402] on div "Current plan $346,650 / mo $1,349 avg. per employee With [PERSON_NAME] $207,434…" at bounding box center [780, 431] width 589 height 134
click at [762, 336] on div "Current plan $346,650 / mo $1,349 avg. per employee With [PERSON_NAME] $207,434…" at bounding box center [780, 431] width 623 height 189
click at [1486, 763] on button "Continue" at bounding box center [1502, 751] width 87 height 37
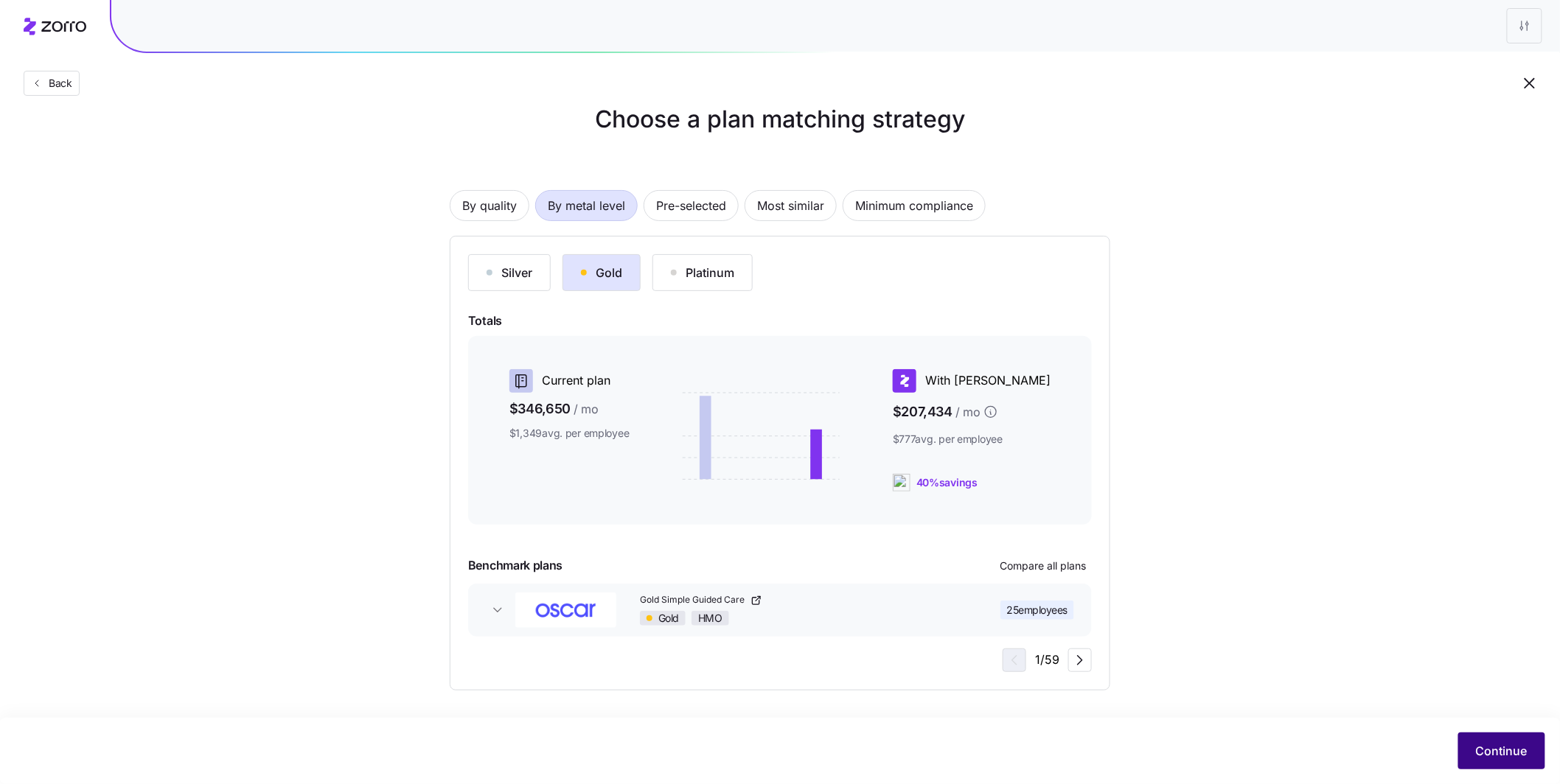
click at [1499, 759] on span "Continue" at bounding box center [1502, 751] width 52 height 18
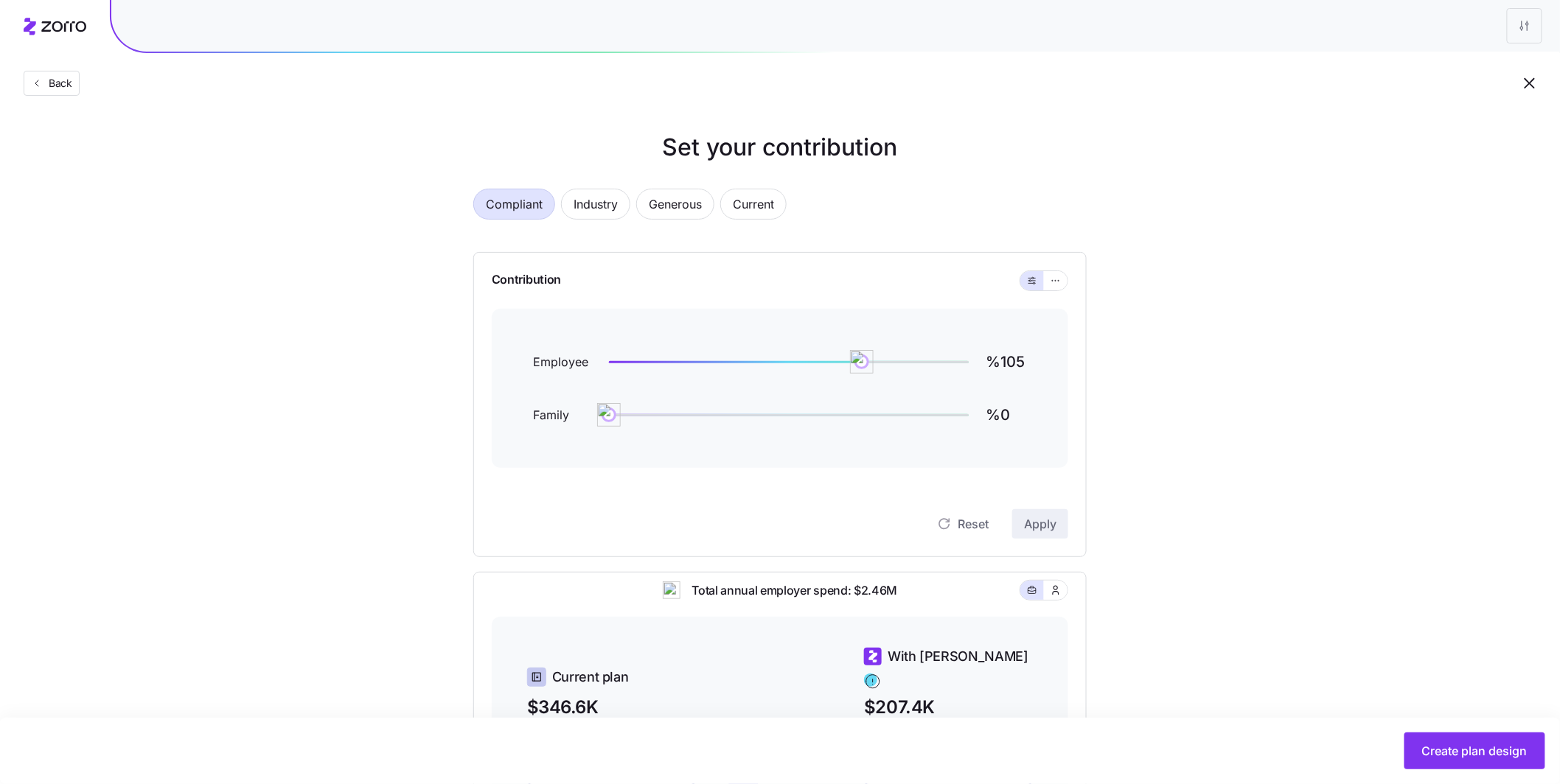
drag, startPoint x: 805, startPoint y: 254, endPoint x: 795, endPoint y: 250, distance: 10.8
click at [805, 254] on div "Contribution" at bounding box center [780, 281] width 577 height 56
click at [1055, 282] on icon "button" at bounding box center [1055, 281] width 10 height 18
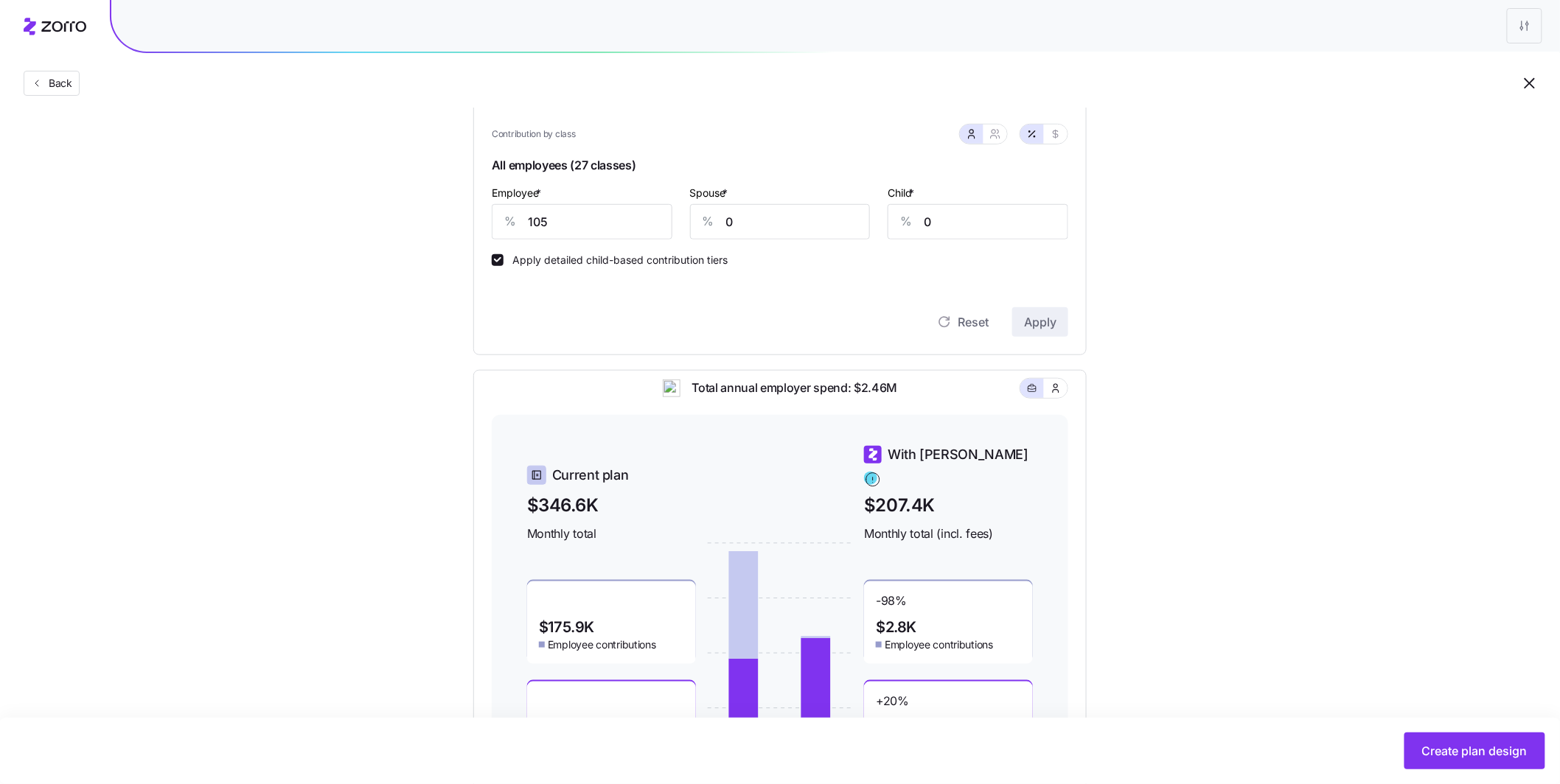
scroll to position [332, 0]
drag, startPoint x: 521, startPoint y: 225, endPoint x: 460, endPoint y: 218, distance: 61.4
click at [460, 218] on div "Compliant Industry Generous Current Contribution Classes Residential location S…" at bounding box center [780, 322] width 660 height 965
type input "70"
click at [1033, 328] on span "Apply" at bounding box center [1040, 323] width 32 height 18
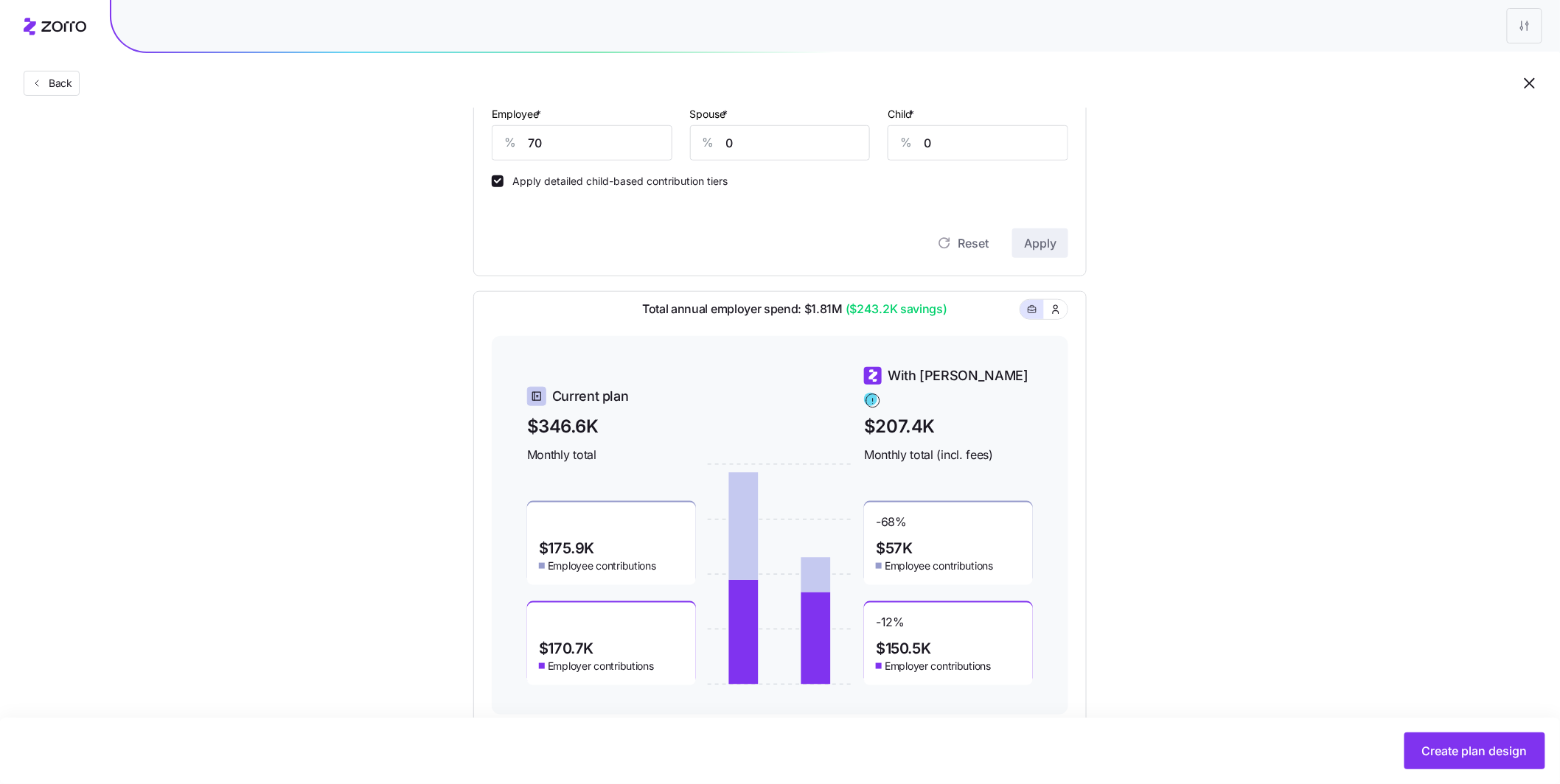
scroll to position [392, 0]
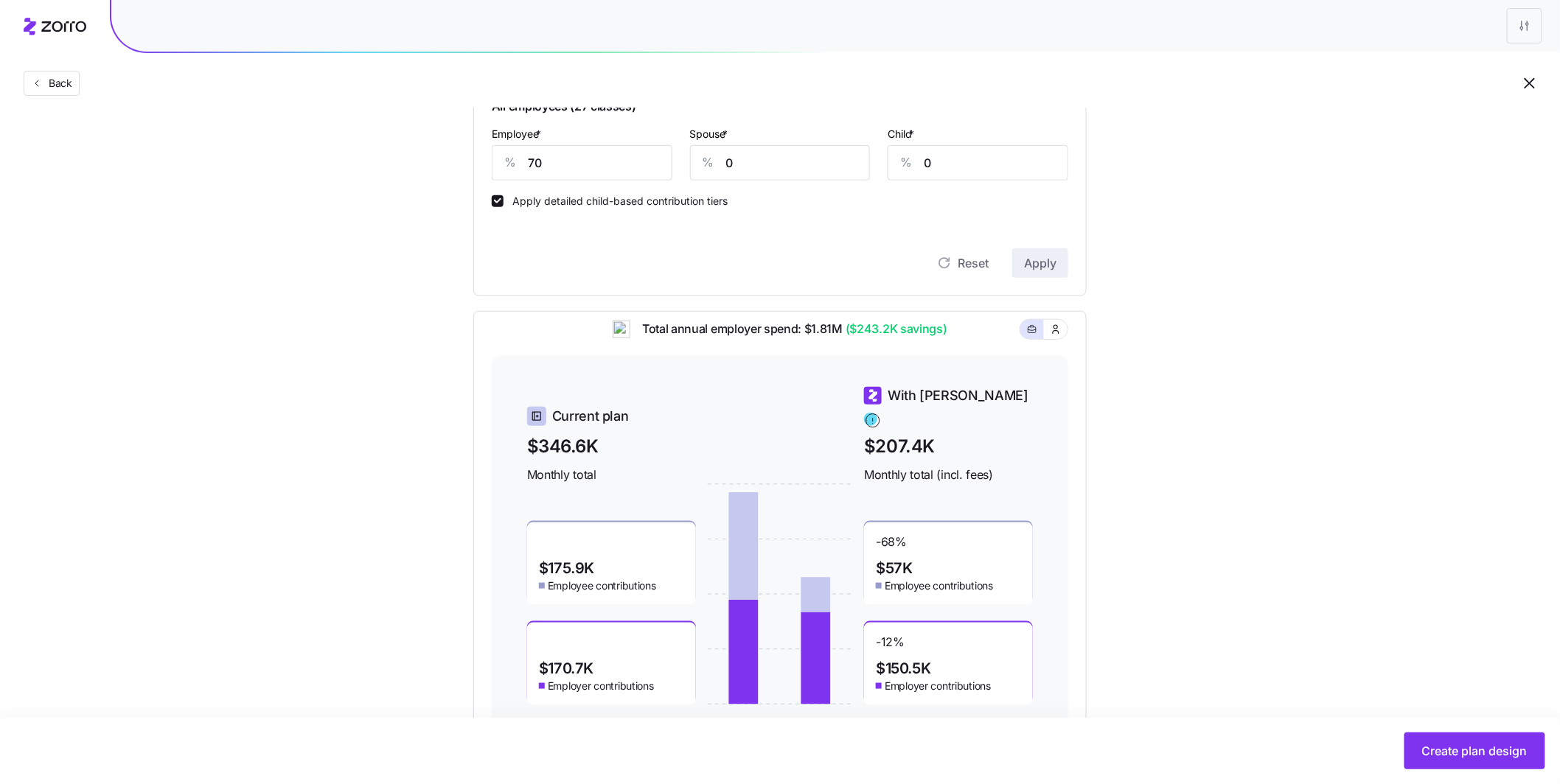
click at [1500, 749] on span "Create plan design" at bounding box center [1474, 751] width 105 height 18
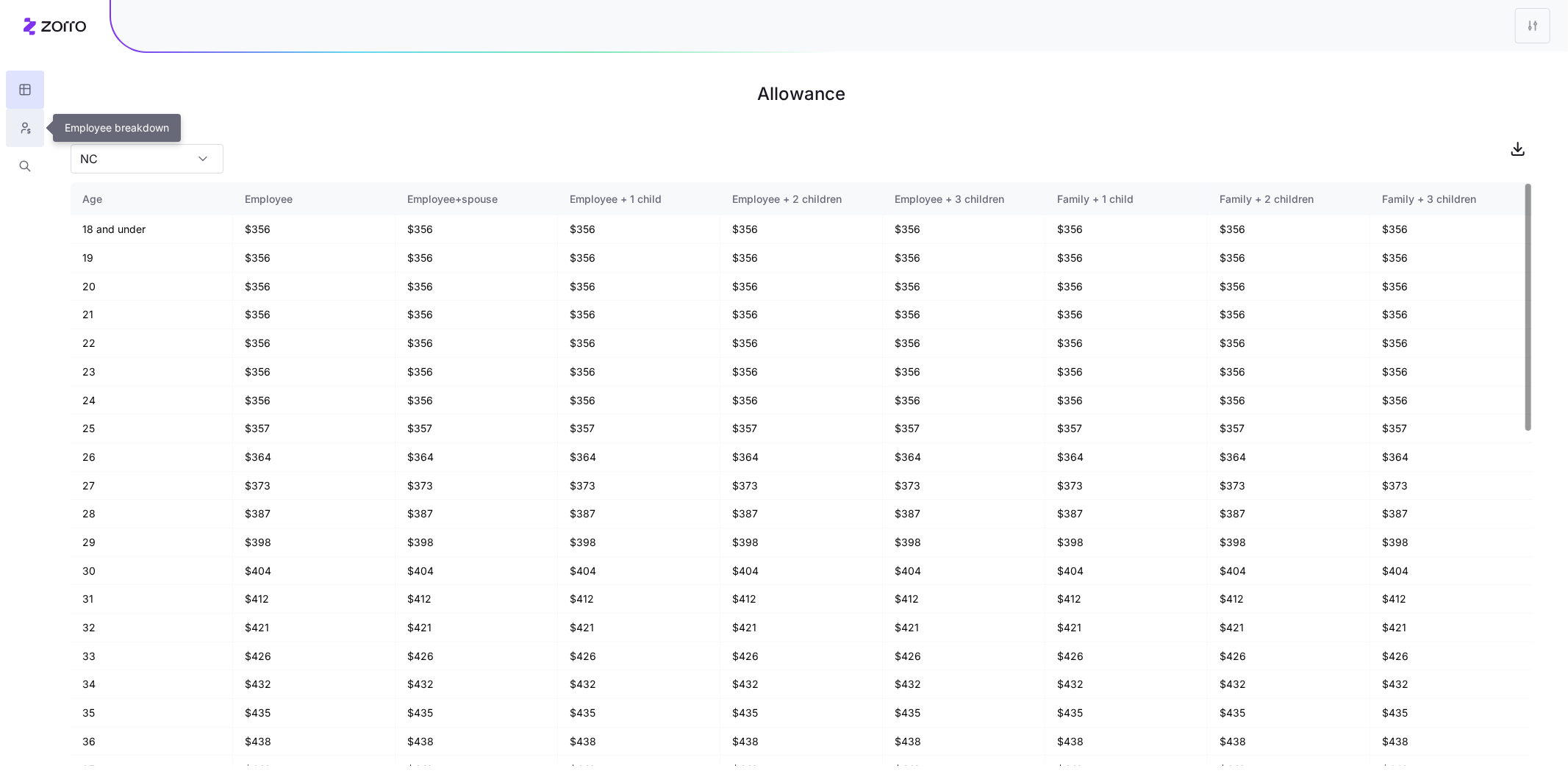
click at [35, 121] on button "button" at bounding box center [25, 128] width 38 height 38
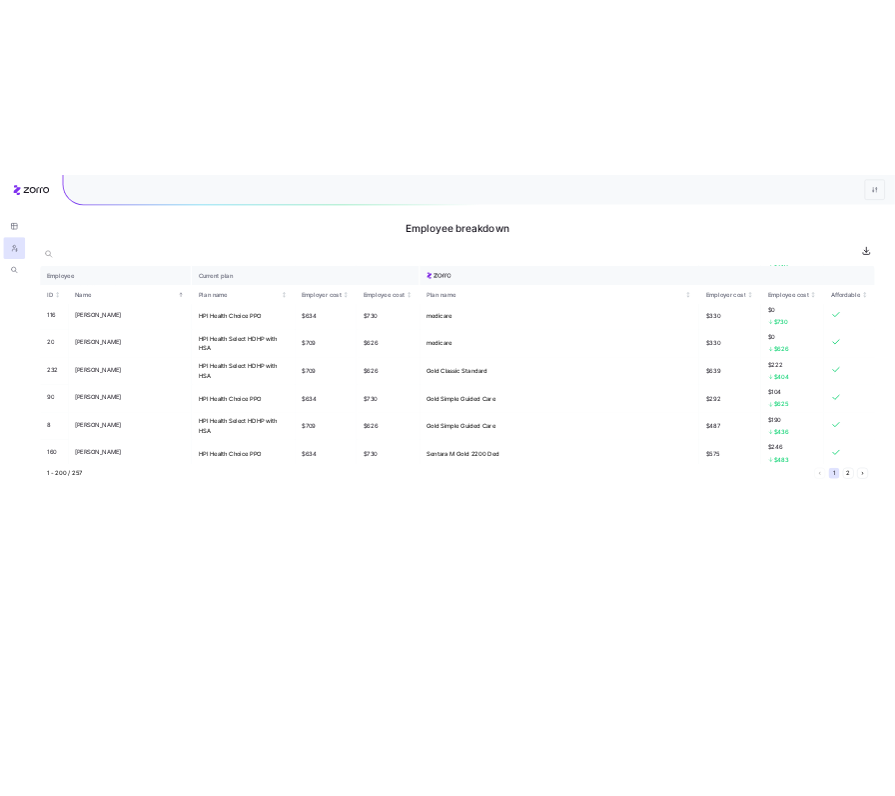
scroll to position [432, 0]
